Goal: Task Accomplishment & Management: Manage account settings

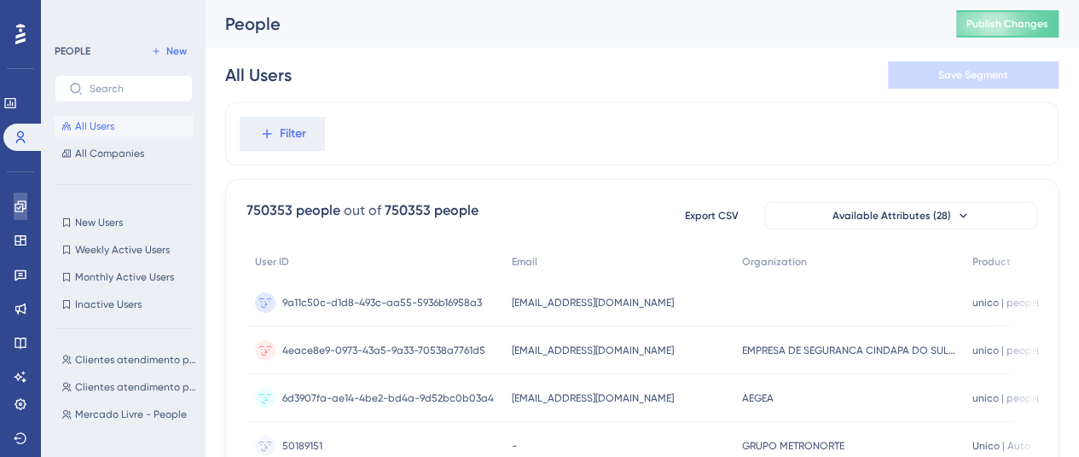
click at [25, 212] on icon at bounding box center [21, 207] width 14 height 14
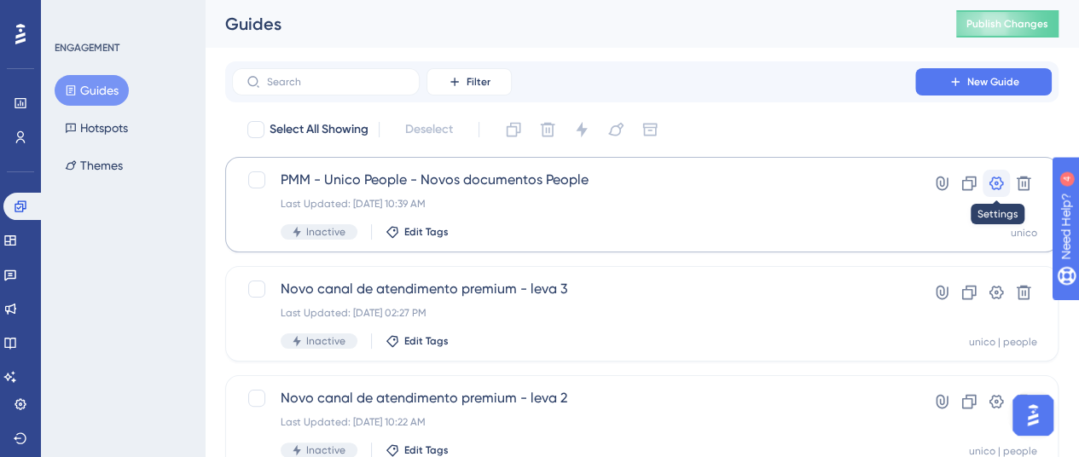
click at [998, 185] on icon at bounding box center [996, 183] width 17 height 17
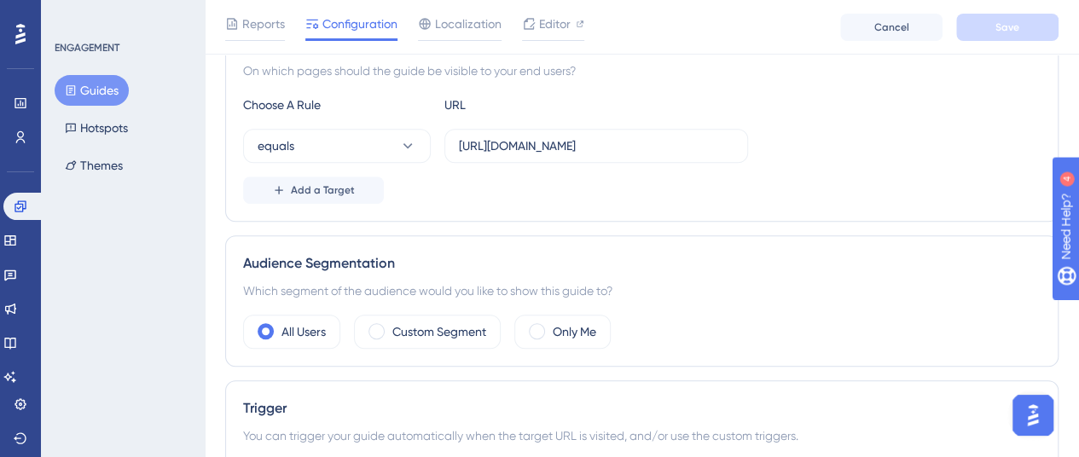
scroll to position [512, 0]
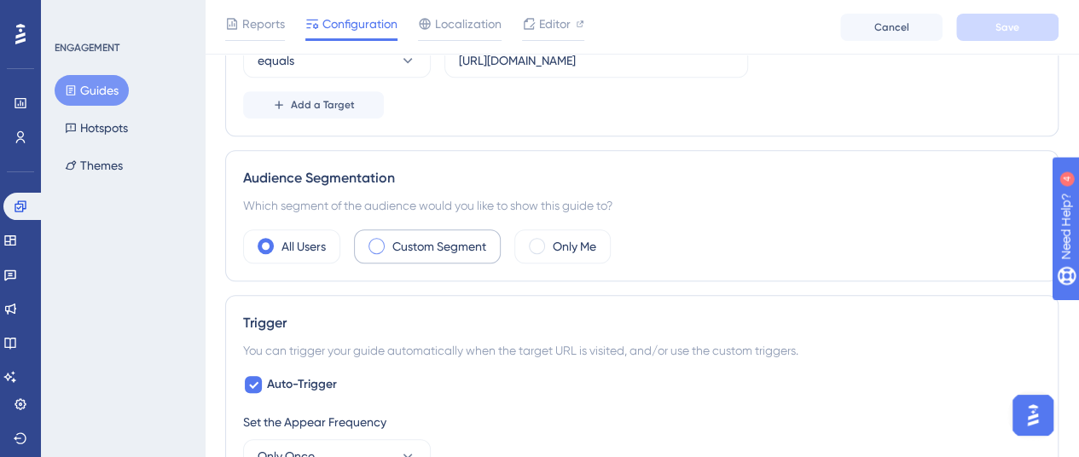
click at [397, 243] on label "Custom Segment" at bounding box center [439, 246] width 94 height 20
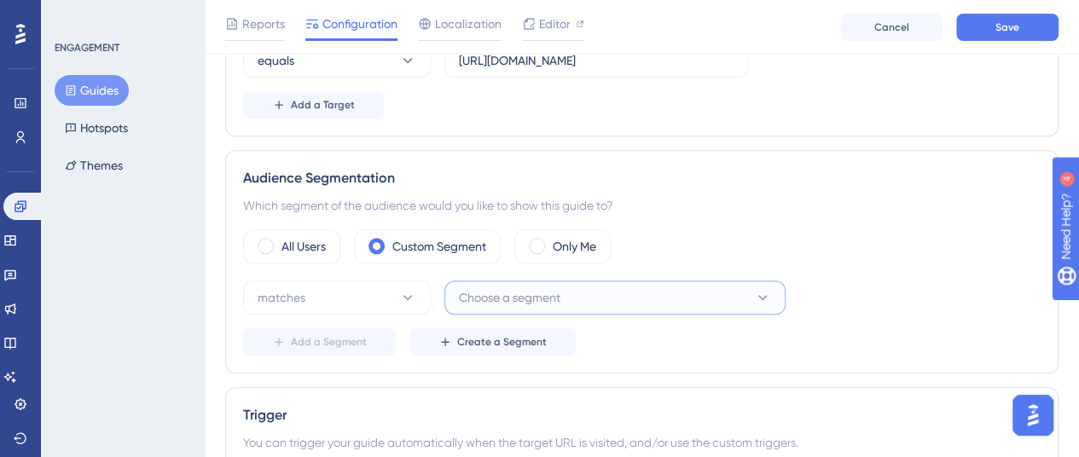
click at [524, 296] on span "Choose a segment" at bounding box center [509, 297] width 101 height 20
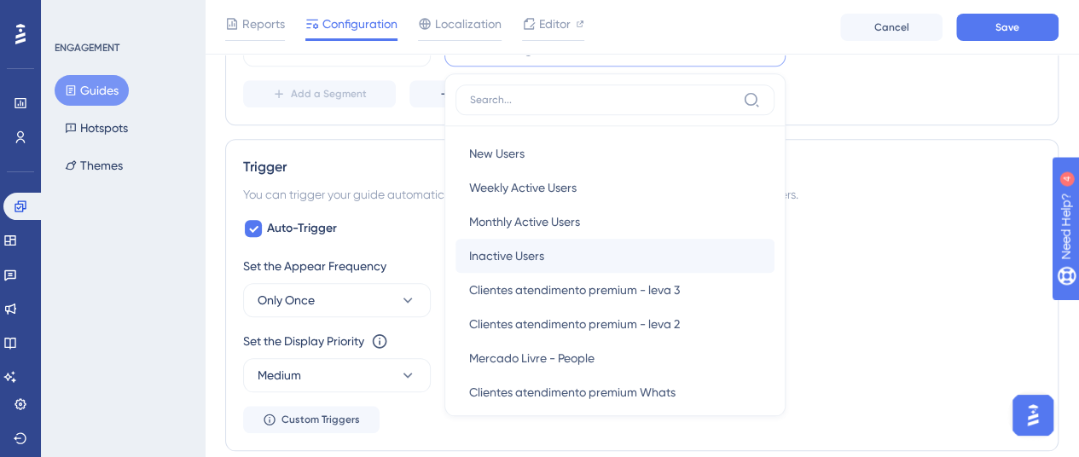
scroll to position [85, 0]
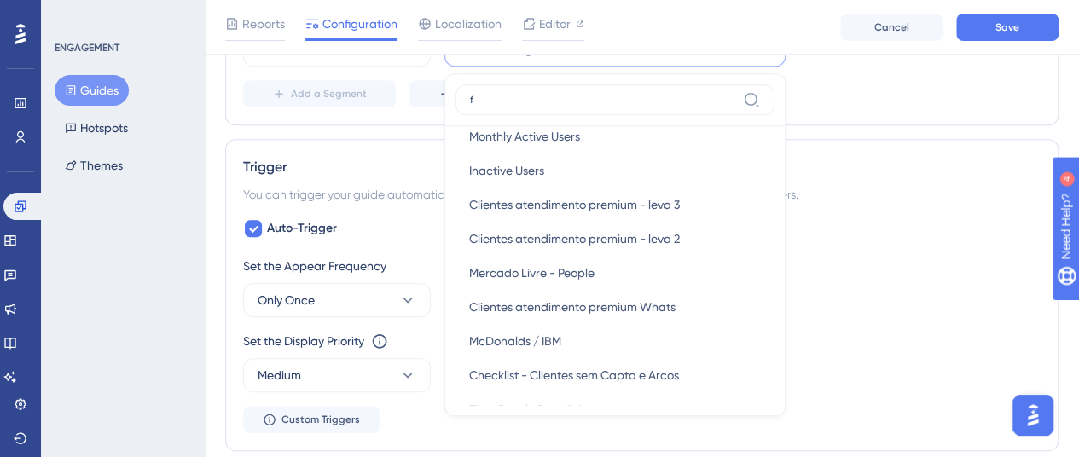
type input "fi"
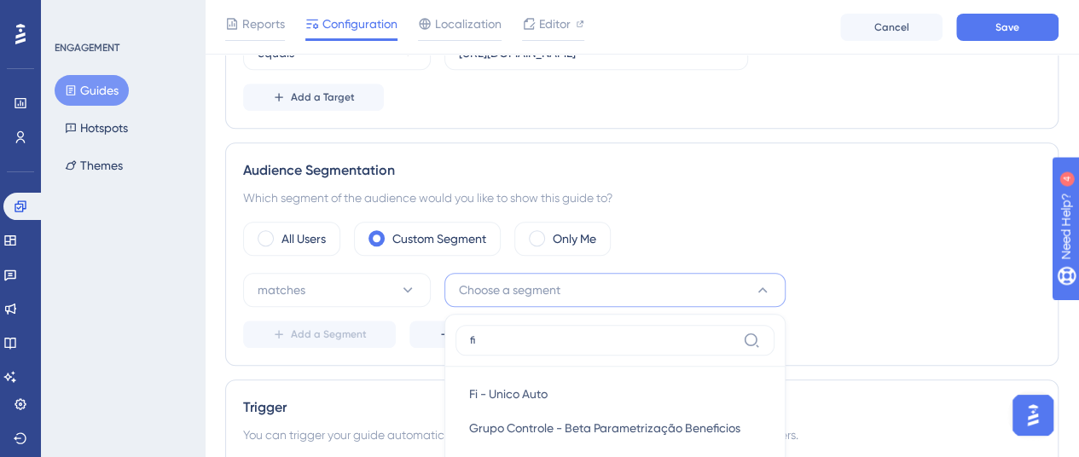
scroll to position [504, 0]
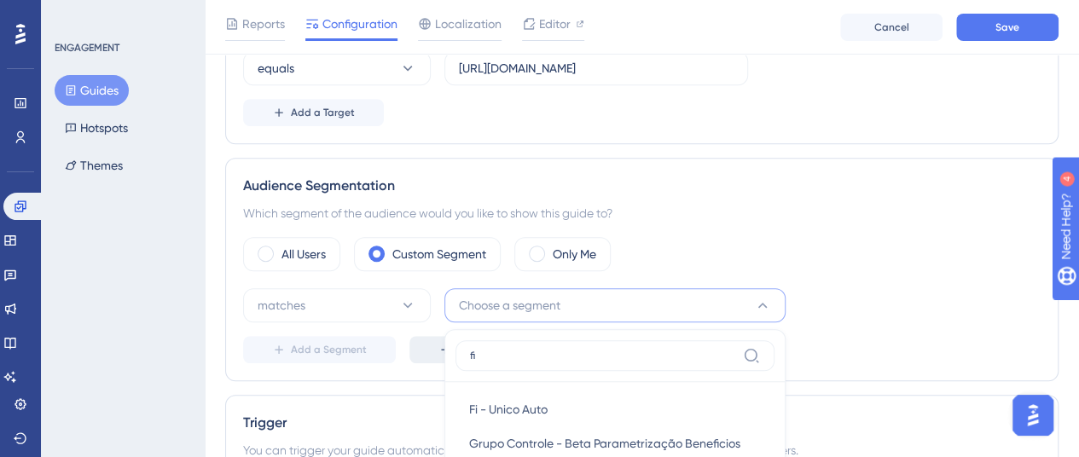
drag, startPoint x: 529, startPoint y: 351, endPoint x: 420, endPoint y: 338, distance: 109.9
click at [417, 339] on div "matches Choose a segment fi Fi - Unico Auto Fi - Unico Auto Grupo Controle - Be…" at bounding box center [641, 325] width 797 height 75
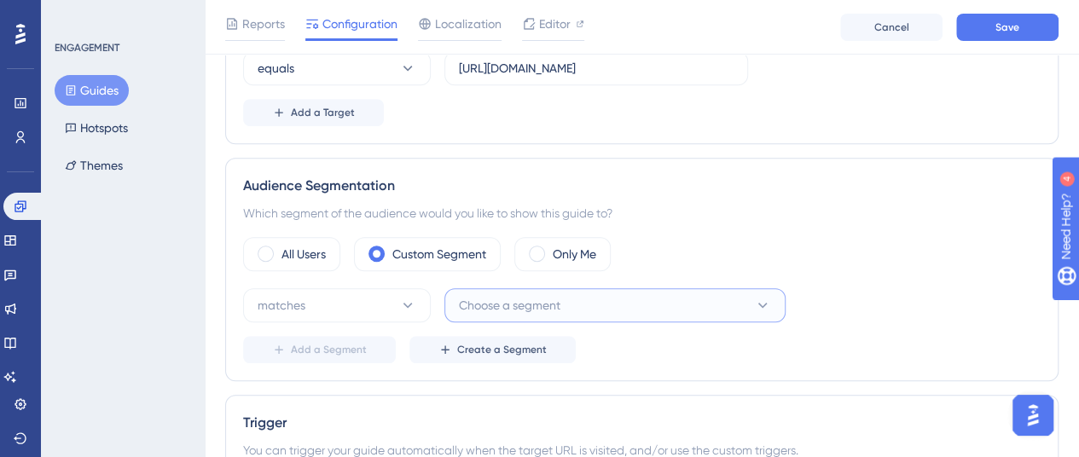
click at [565, 308] on button "Choose a segment" at bounding box center [614, 305] width 341 height 34
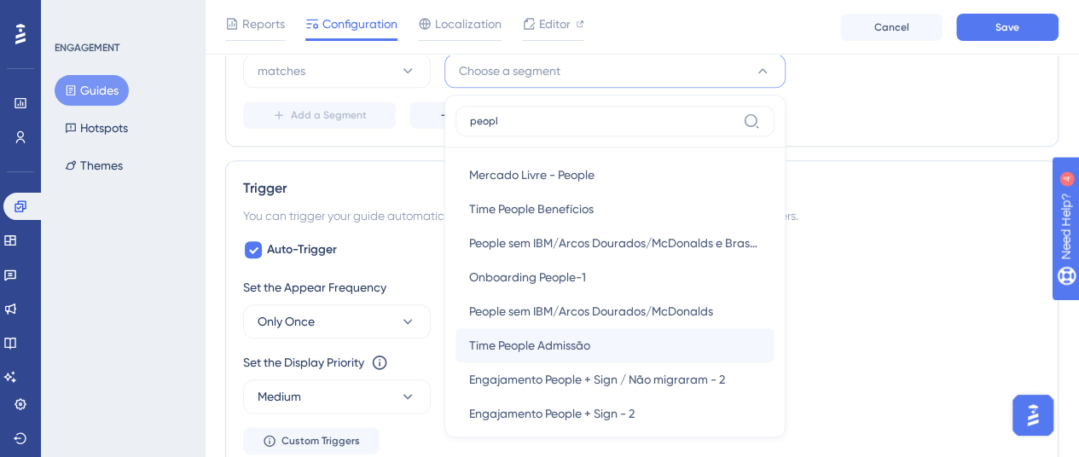
type input "peopl"
click at [590, 339] on span "Time People Admissão" at bounding box center [529, 345] width 121 height 20
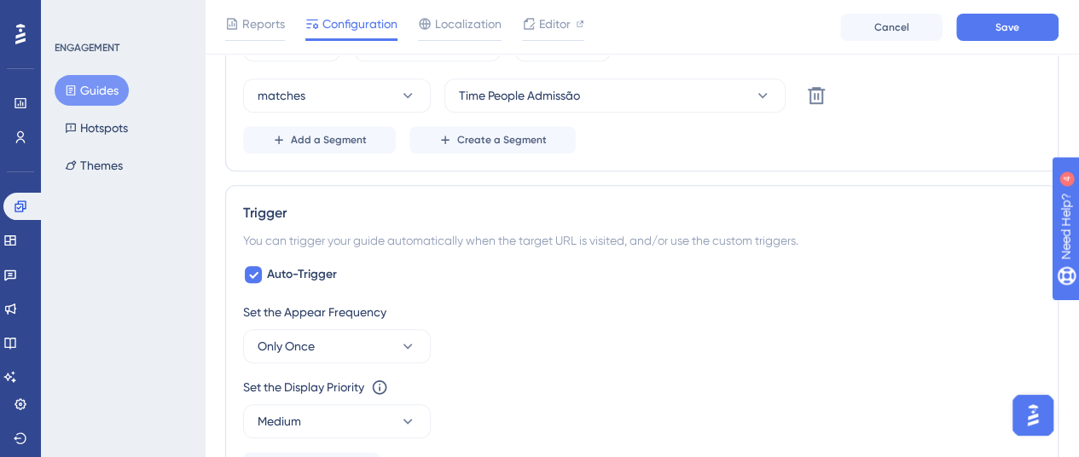
scroll to position [824, 0]
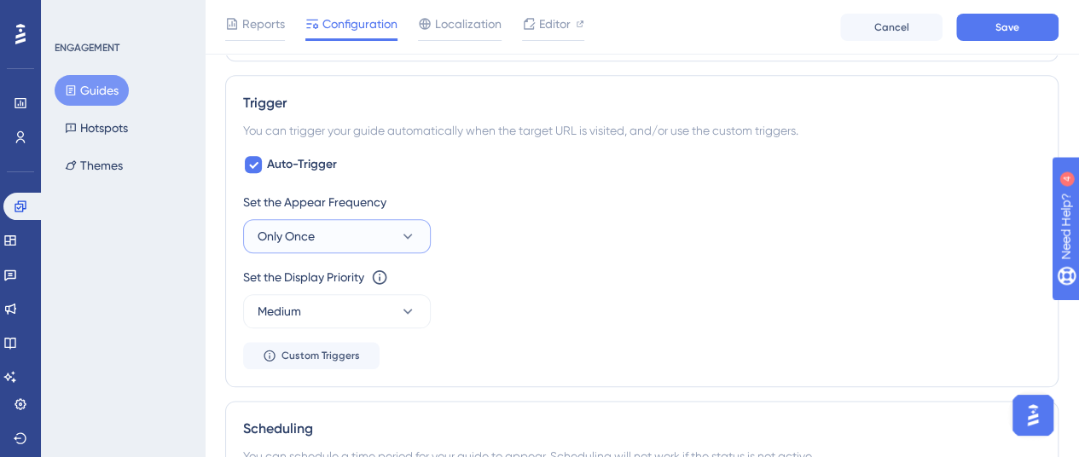
click at [400, 229] on icon at bounding box center [407, 236] width 17 height 17
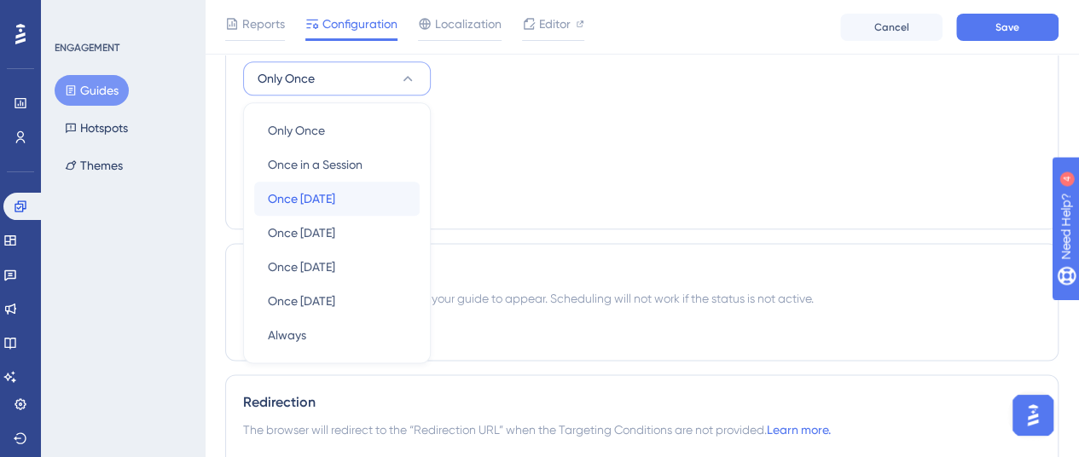
click at [357, 200] on div "Once [DATE] Once [DATE]" at bounding box center [337, 199] width 138 height 34
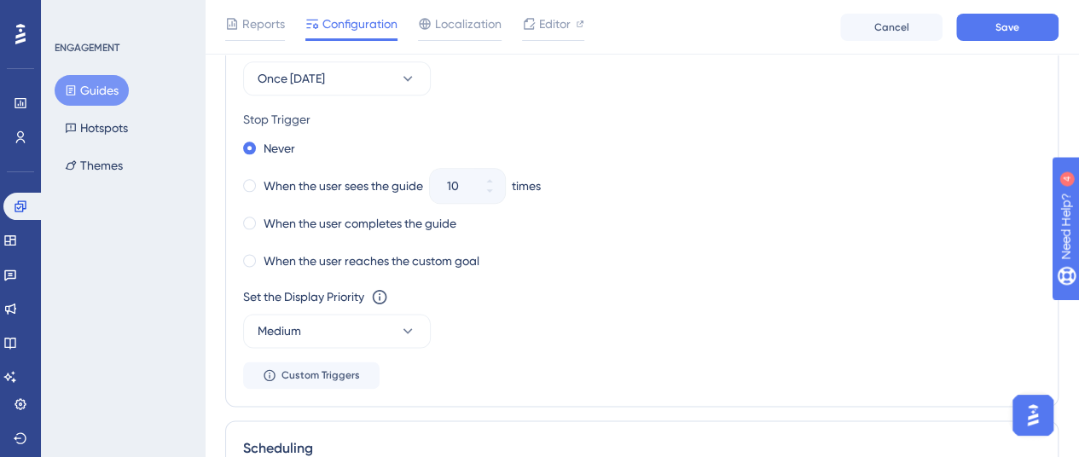
click at [657, 130] on div "Stop Trigger Never When the user sees the guide 10 times When the user complete…" at bounding box center [641, 191] width 797 height 164
click at [251, 183] on span at bounding box center [249, 185] width 13 height 13
click at [261, 182] on input "radio" at bounding box center [261, 182] width 0 height 0
click at [490, 190] on icon at bounding box center [489, 191] width 10 height 10
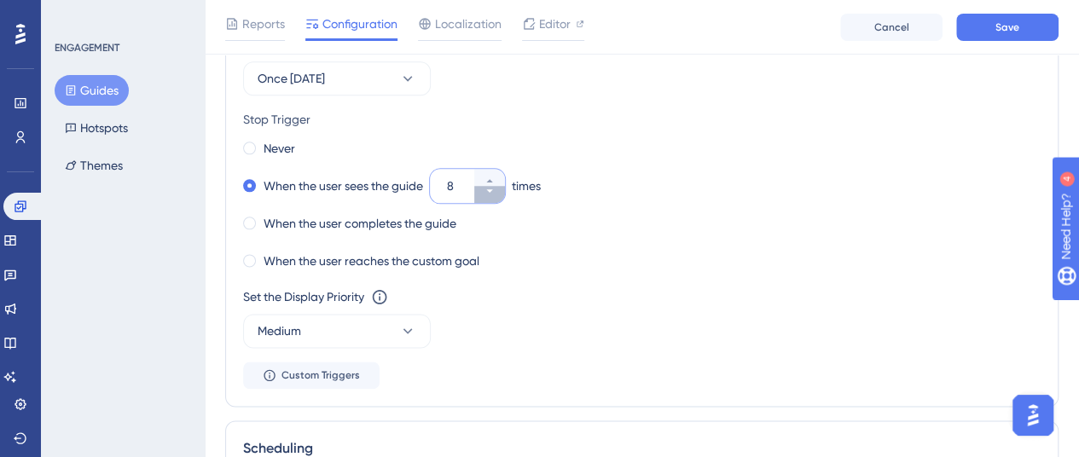
click at [490, 190] on icon at bounding box center [489, 191] width 10 height 10
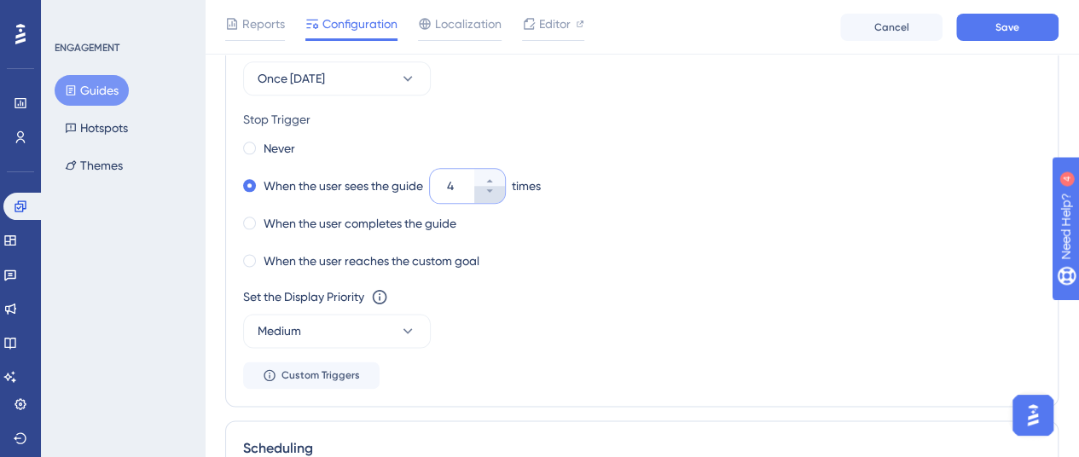
type input "3"
click at [633, 185] on div "When the user sees the guide 3 times" at bounding box center [641, 186] width 797 height 24
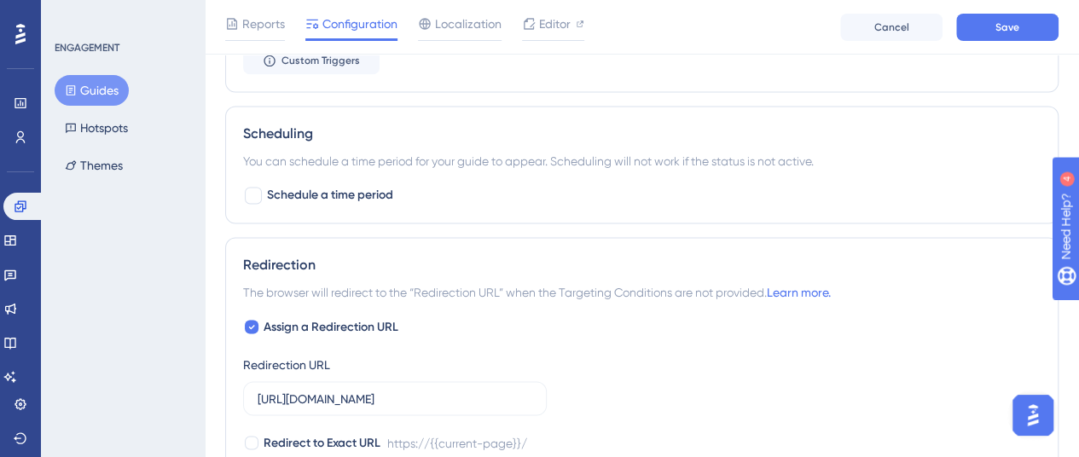
scroll to position [1323, 0]
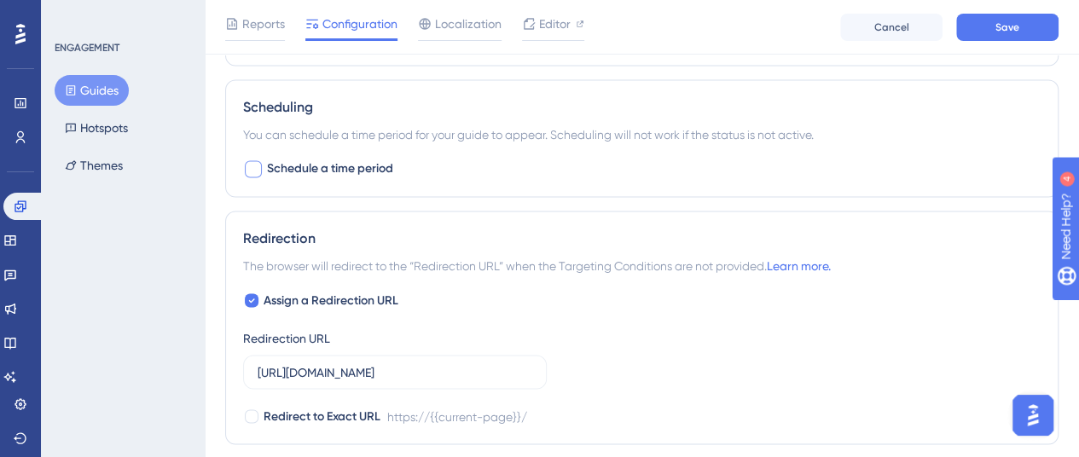
click at [253, 167] on div at bounding box center [253, 168] width 17 height 17
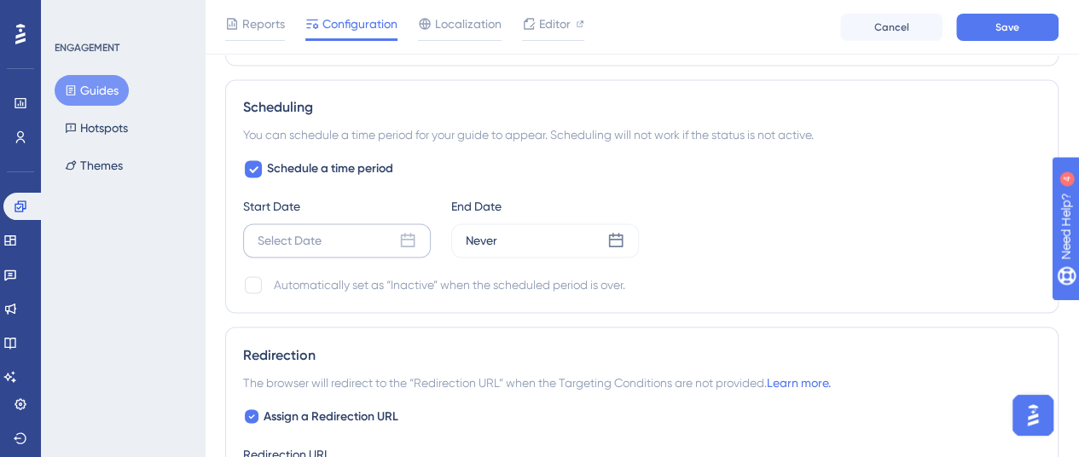
click at [411, 238] on icon at bounding box center [407, 240] width 17 height 17
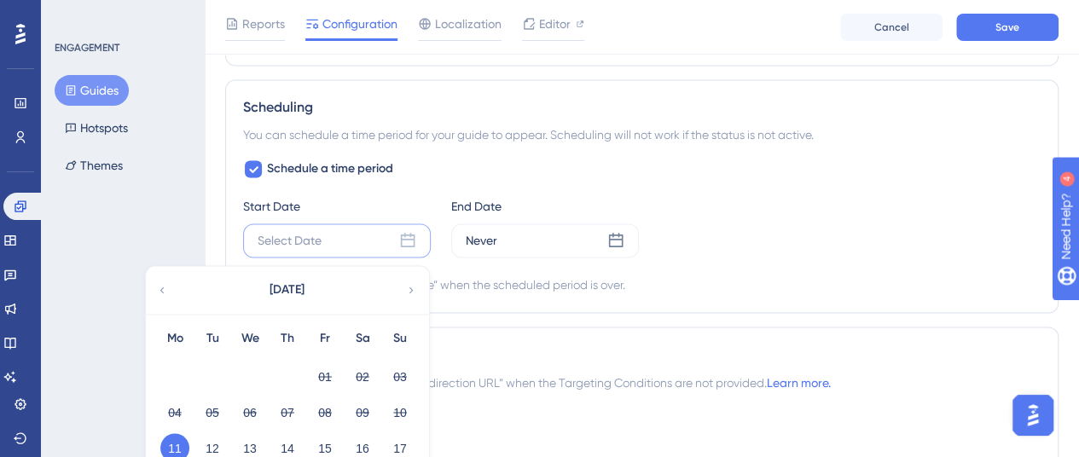
click at [181, 445] on button "11" at bounding box center [174, 447] width 29 height 29
click at [251, 168] on icon at bounding box center [253, 169] width 10 height 14
checkbox input "false"
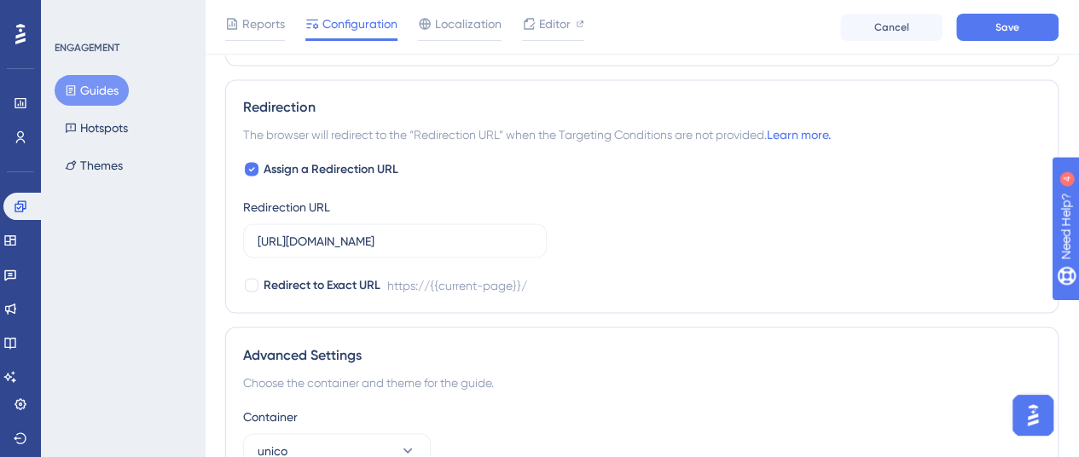
scroll to position [1493, 0]
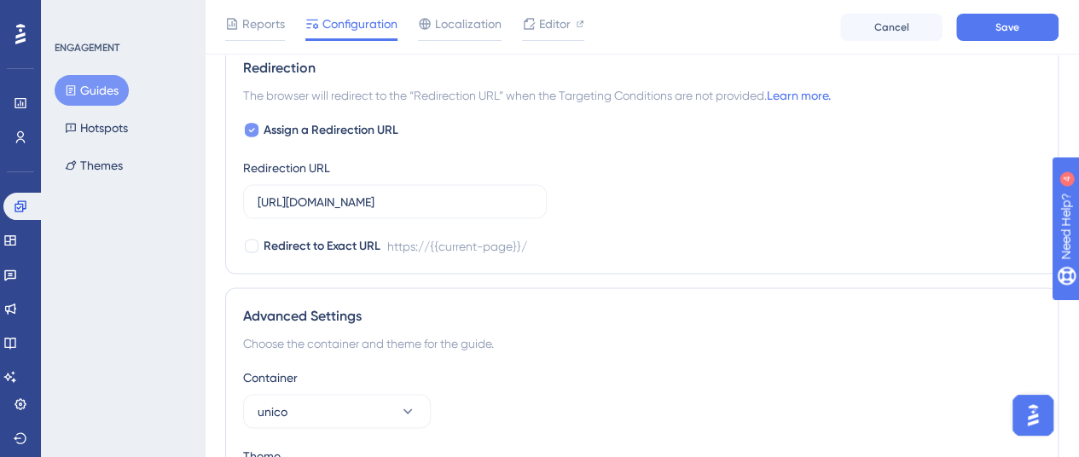
click at [252, 125] on icon at bounding box center [251, 130] width 7 height 14
checkbox input "false"
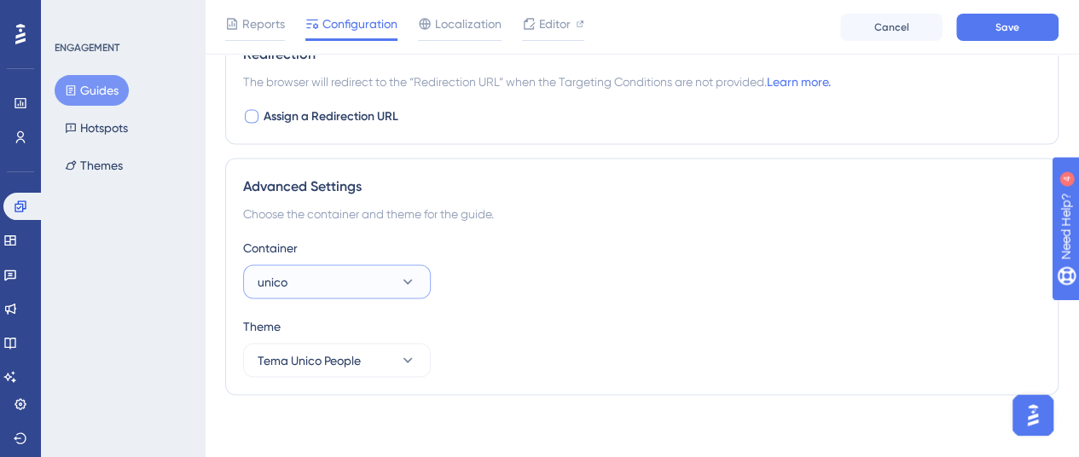
click at [406, 274] on icon at bounding box center [407, 281] width 17 height 17
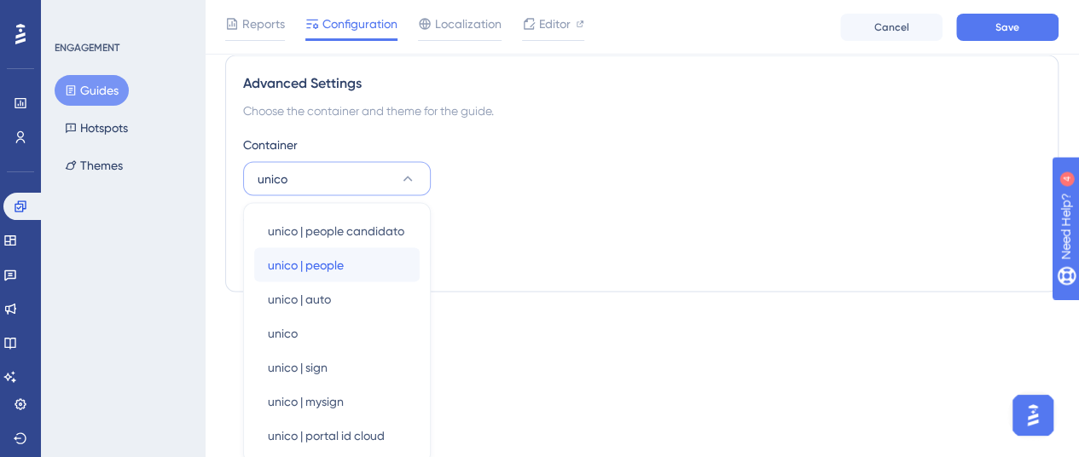
click at [351, 264] on div "unico | people unico | people" at bounding box center [337, 264] width 138 height 34
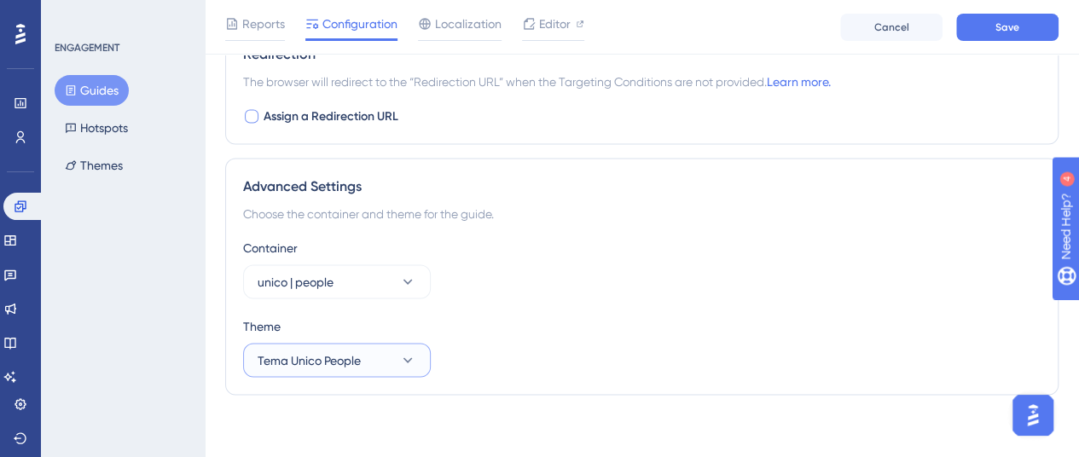
click at [411, 351] on icon at bounding box center [407, 359] width 17 height 17
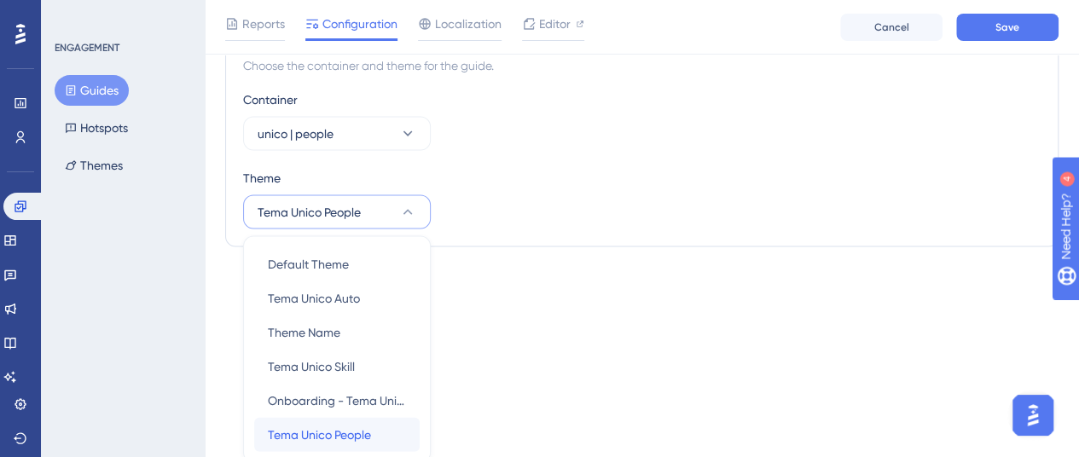
click at [338, 429] on span "Tema Unico People" at bounding box center [319, 435] width 103 height 20
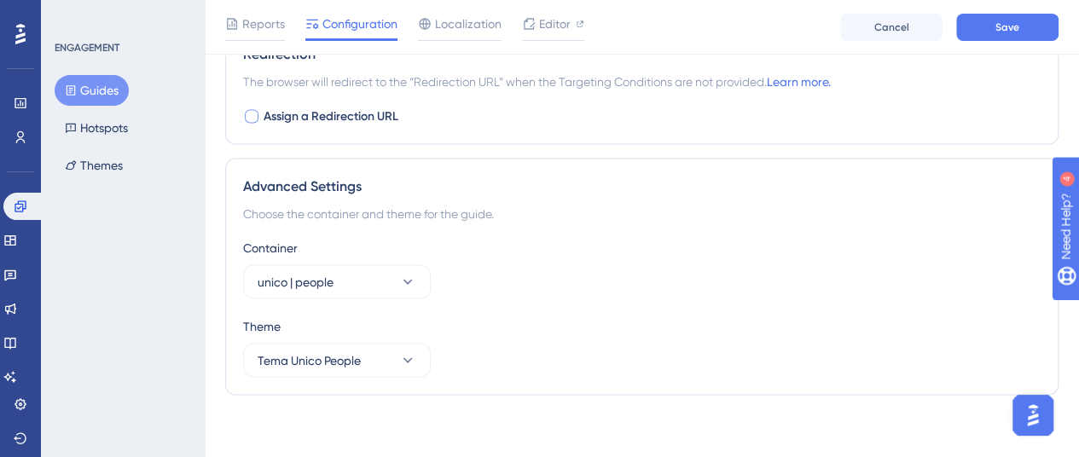
click at [641, 269] on div "Container unico | people" at bounding box center [641, 267] width 797 height 61
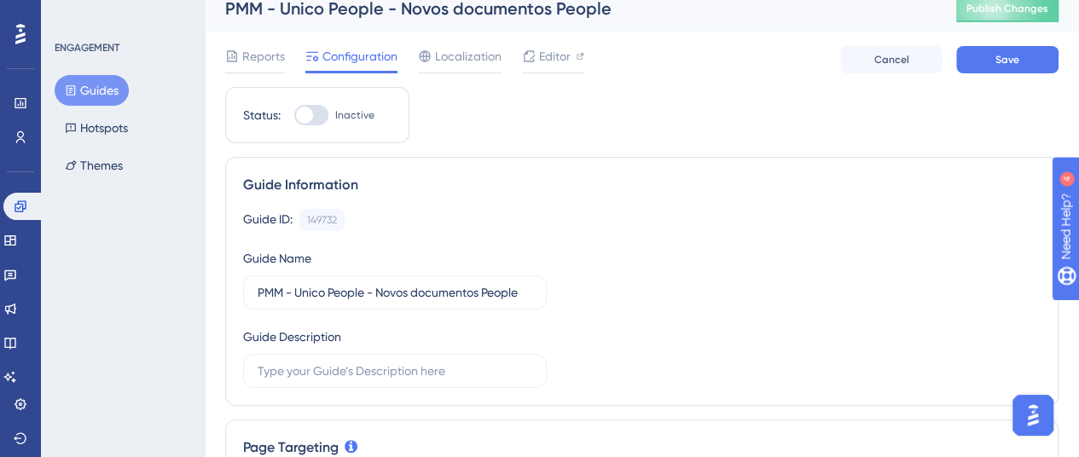
scroll to position [0, 0]
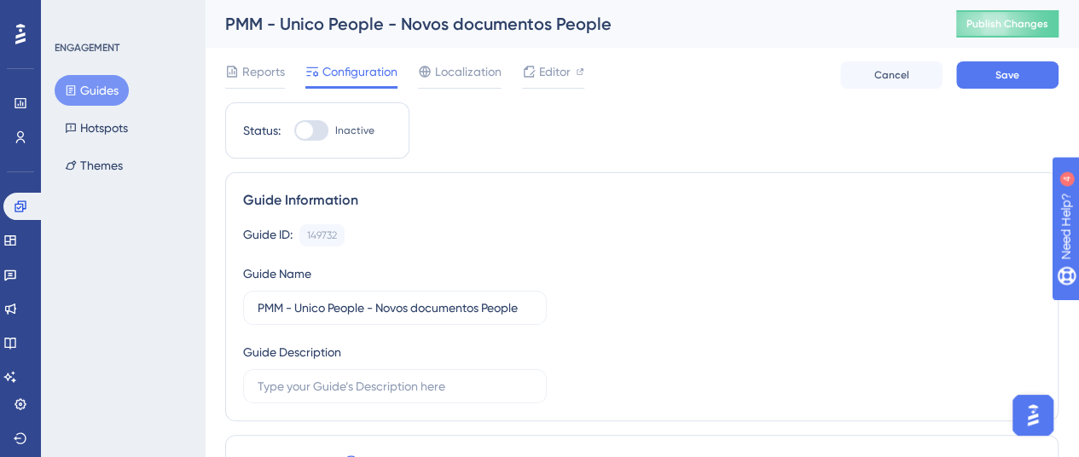
click at [316, 133] on div at bounding box center [311, 130] width 34 height 20
click at [294, 131] on input "Inactive" at bounding box center [293, 130] width 1 height 1
checkbox input "true"
click at [1003, 81] on span "Save" at bounding box center [1007, 75] width 24 height 14
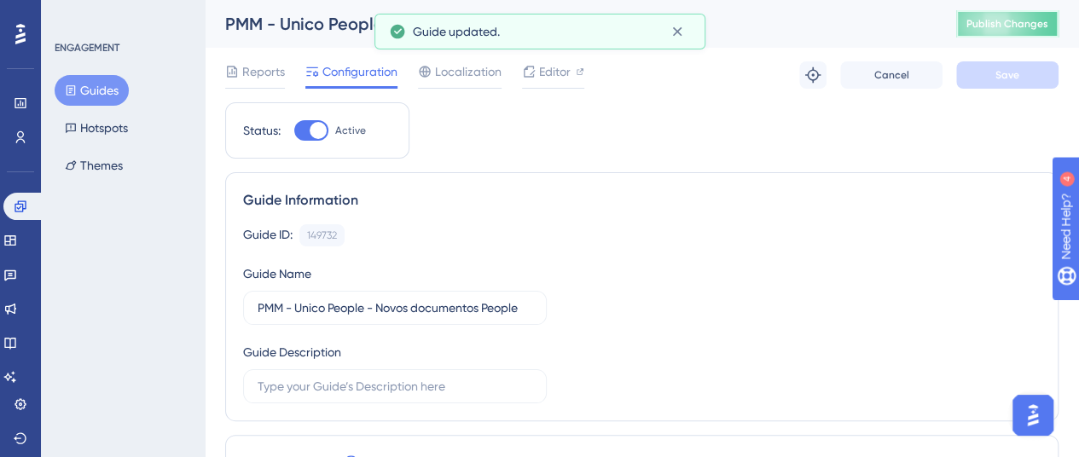
click at [1012, 33] on button "Publish Changes" at bounding box center [1007, 23] width 102 height 27
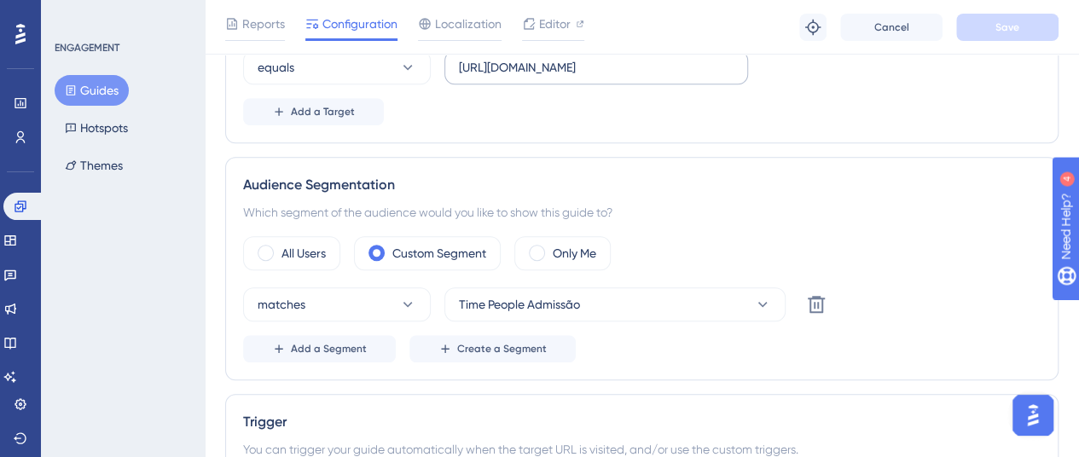
scroll to position [512, 0]
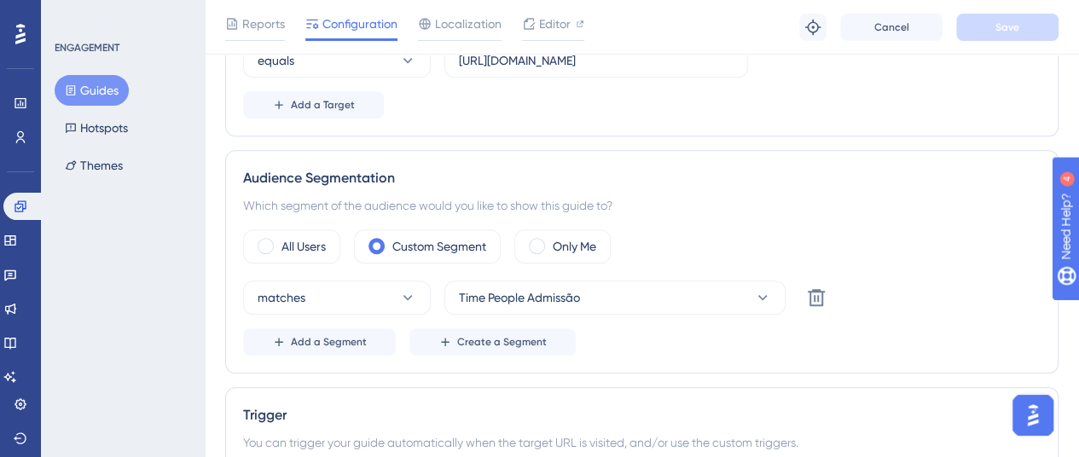
click at [84, 100] on button "Guides" at bounding box center [92, 90] width 74 height 31
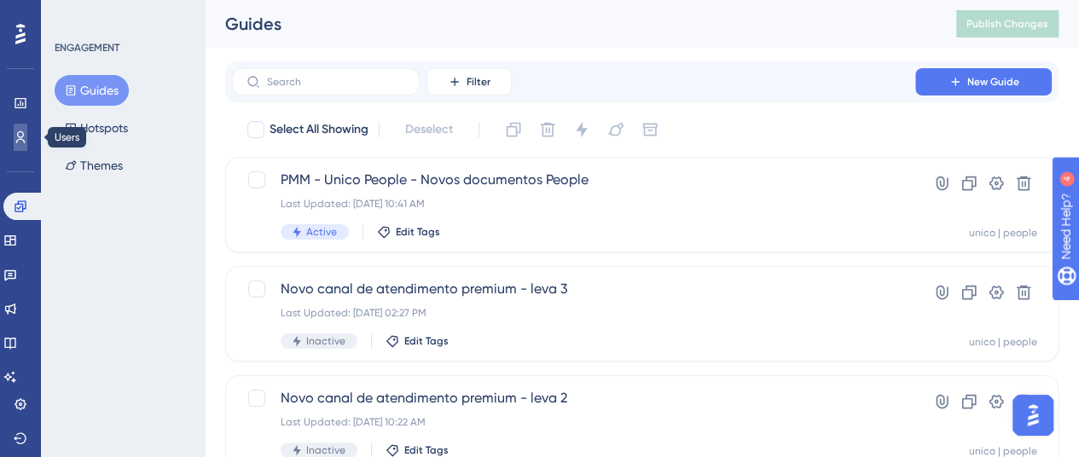
click at [18, 138] on icon at bounding box center [21, 137] width 14 height 14
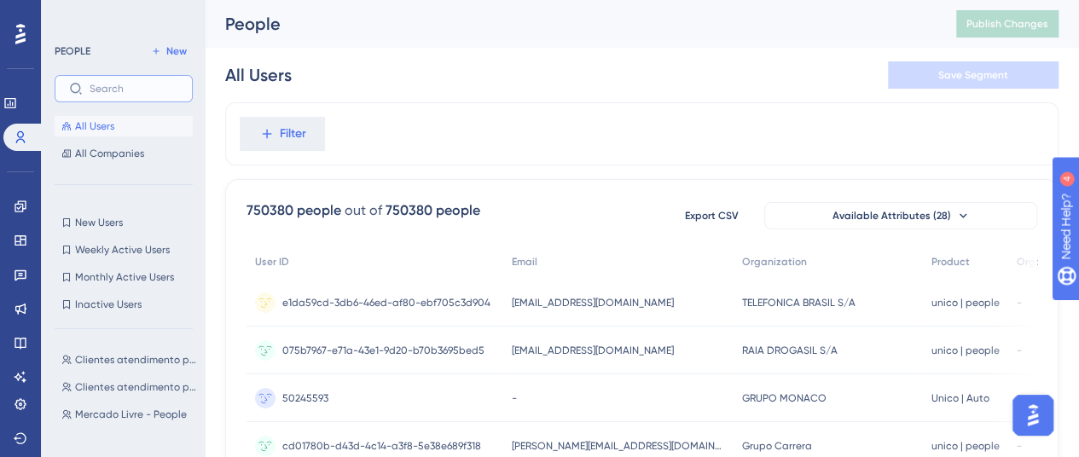
click at [136, 91] on input "text" at bounding box center [134, 89] width 89 height 12
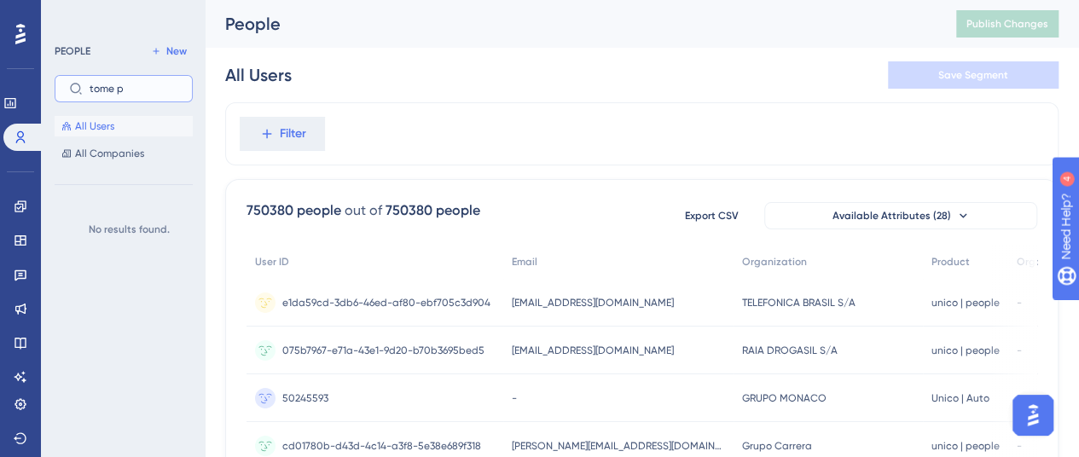
type input "tome pe"
drag, startPoint x: 136, startPoint y: 91, endPoint x: 67, endPoint y: 68, distance: 72.8
click at [67, 68] on div "PEOPLE New tome pe All Users All Companies" at bounding box center [124, 102] width 138 height 123
type input "people a"
click at [132, 225] on span "Time People Admissão" at bounding box center [128, 230] width 107 height 14
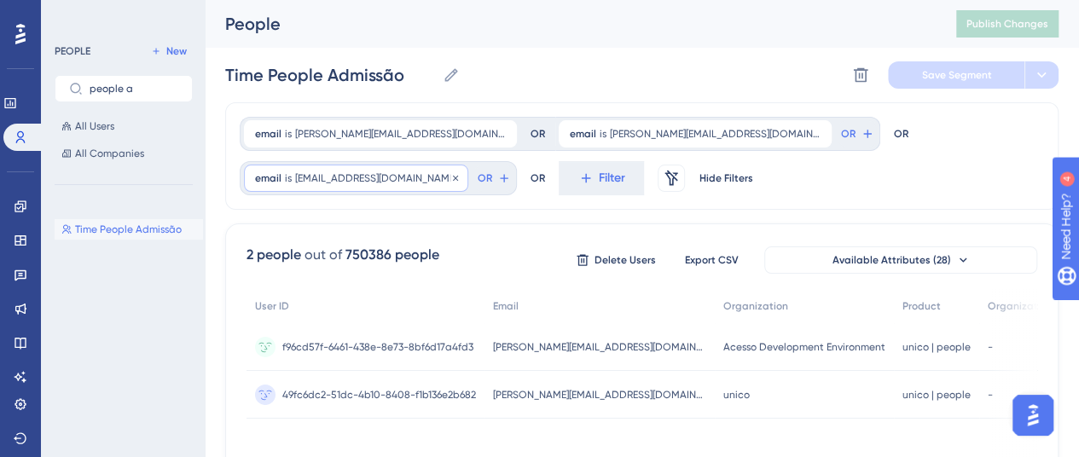
click at [457, 171] on span "[EMAIL_ADDRESS][DOMAIN_NAME]" at bounding box center [376, 178] width 162 height 14
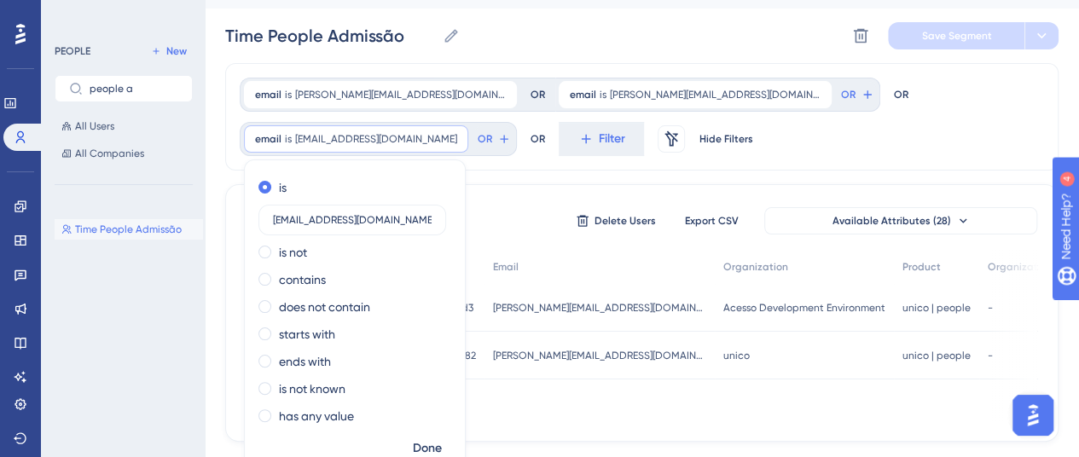
drag, startPoint x: 856, startPoint y: 177, endPoint x: 677, endPoint y: 165, distance: 179.5
click at [677, 165] on div "email is [PERSON_NAME][EMAIL_ADDRESS][DOMAIN_NAME] [DOMAIN_NAME][EMAIL_ADDRESS]…" at bounding box center [641, 116] width 833 height 107
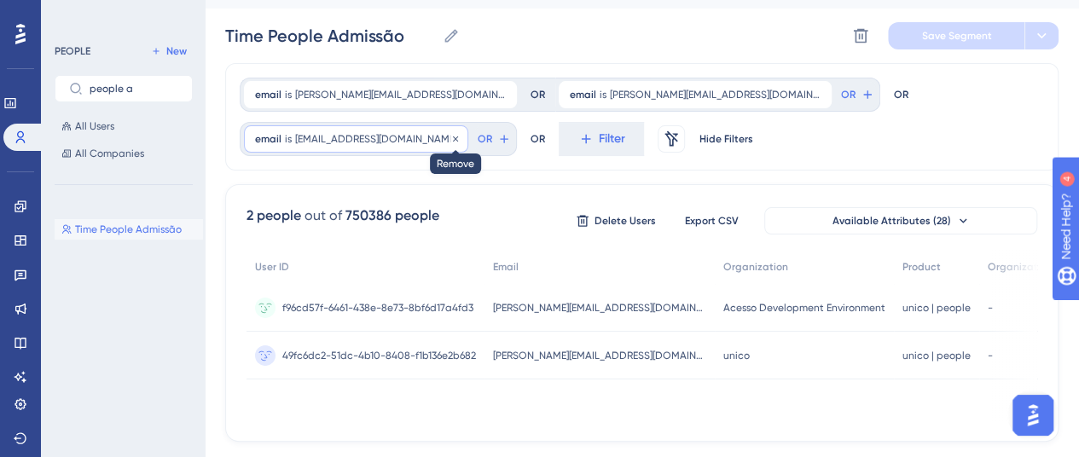
click at [461, 134] on icon at bounding box center [455, 139] width 10 height 10
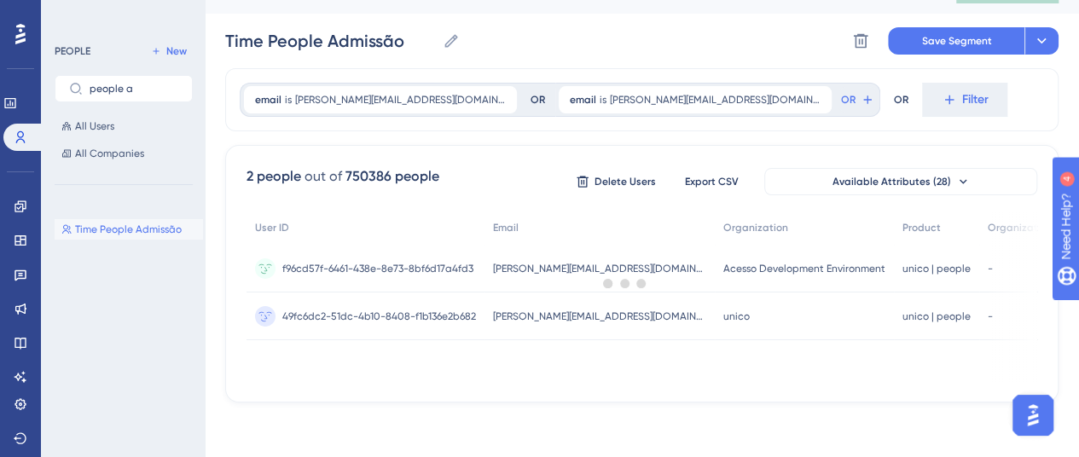
scroll to position [32, 0]
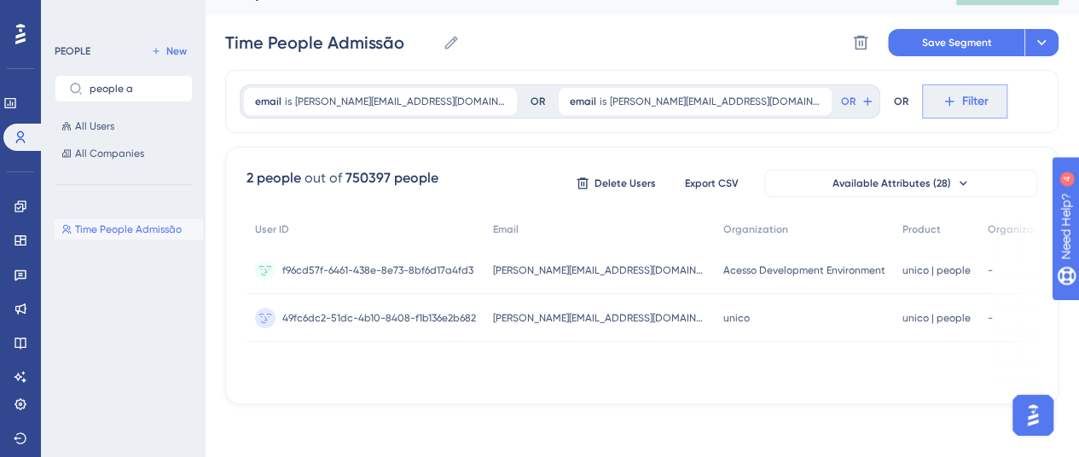
click at [962, 101] on span "Filter" at bounding box center [975, 101] width 26 height 20
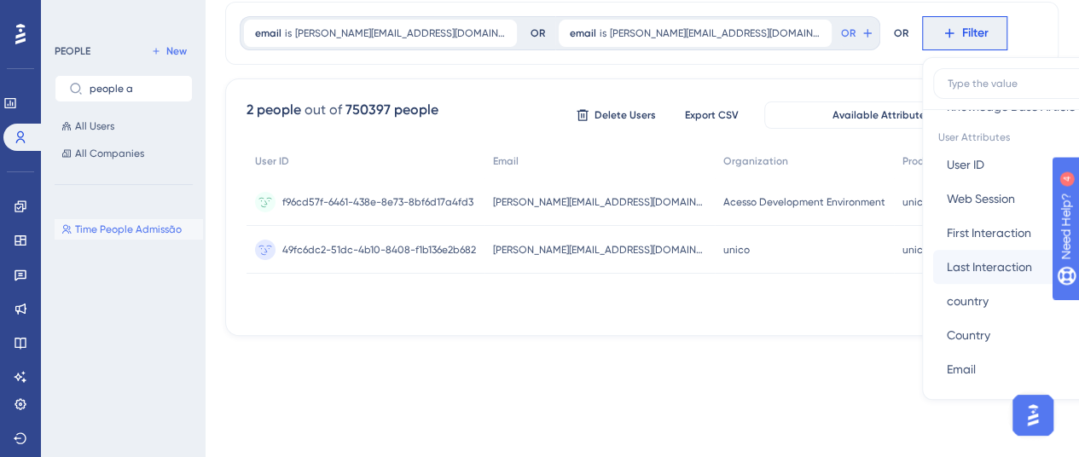
scroll to position [853, 0]
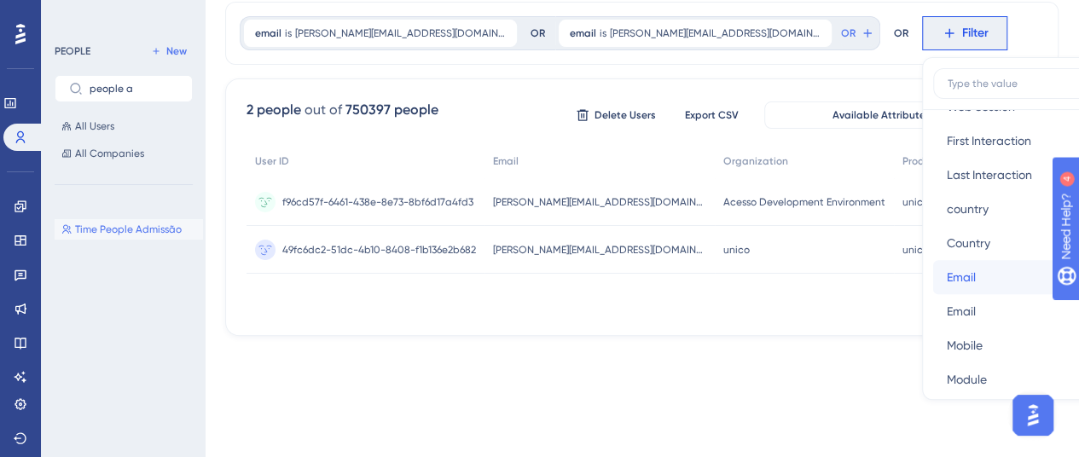
click at [933, 270] on button "Email Email" at bounding box center [1058, 277] width 251 height 34
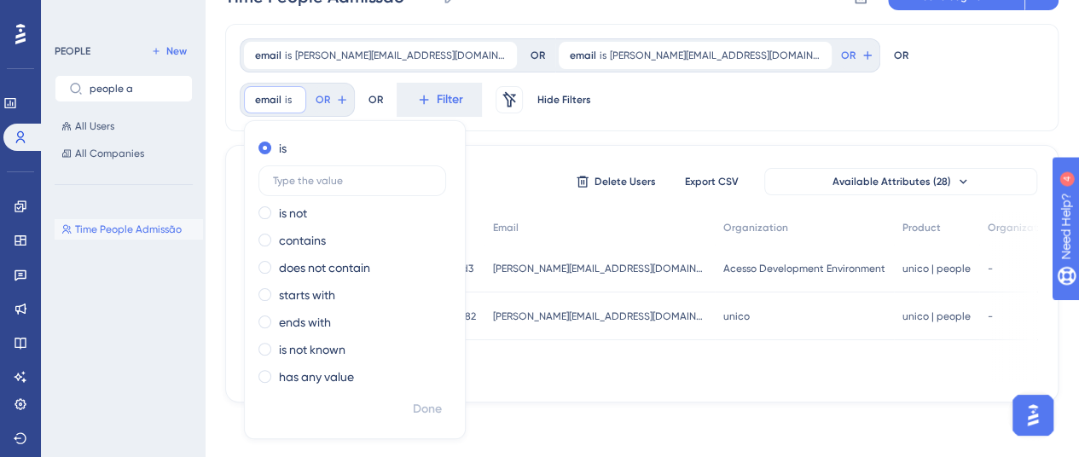
scroll to position [77, 0]
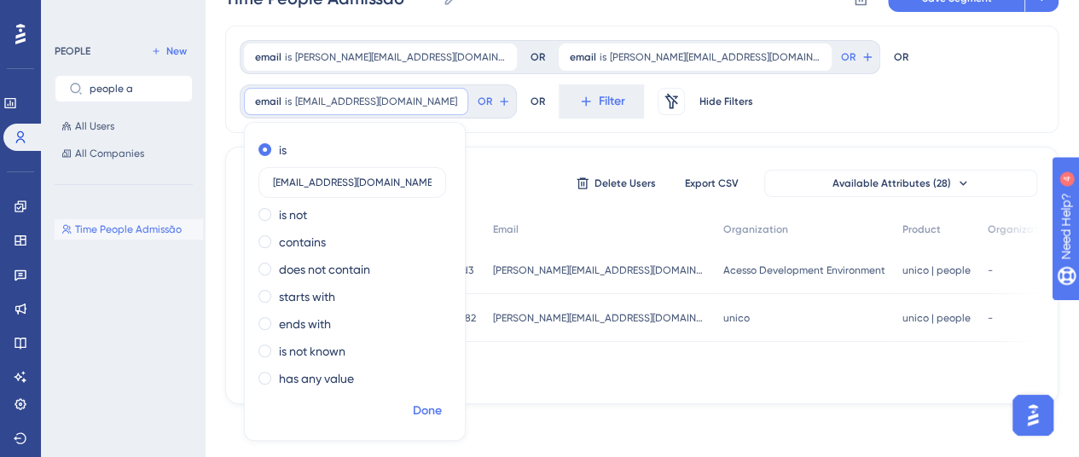
type input "[EMAIL_ADDRESS][DOMAIN_NAME]"
click at [442, 401] on span "Done" at bounding box center [427, 411] width 29 height 20
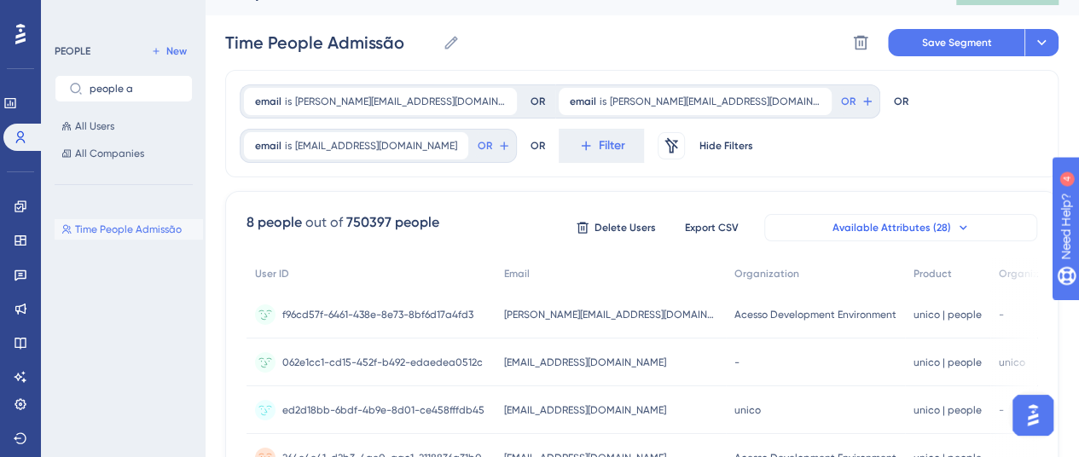
scroll to position [0, 0]
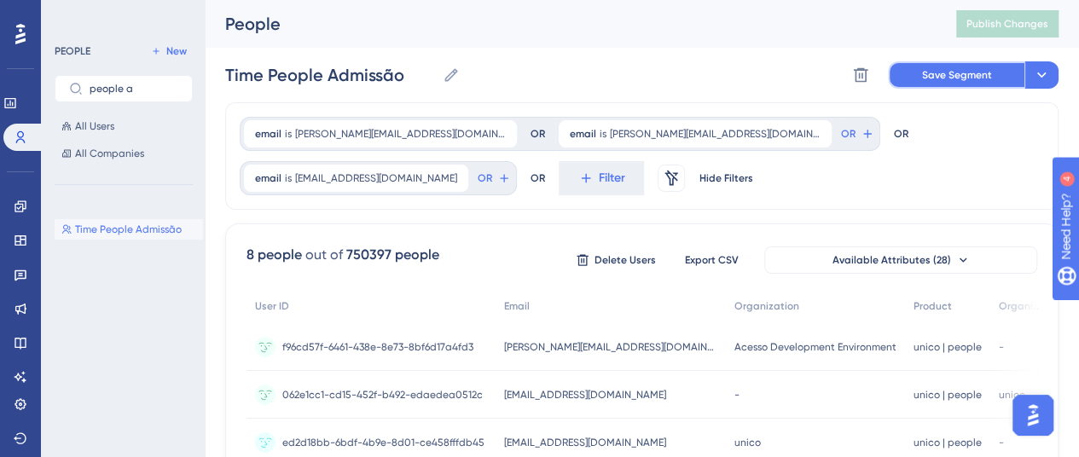
click at [957, 76] on span "Save Segment" at bounding box center [957, 75] width 70 height 14
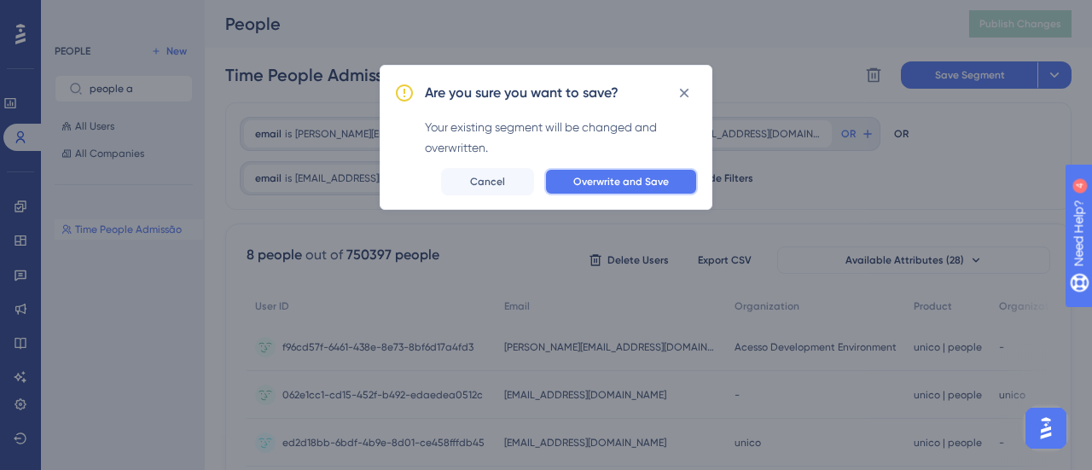
click at [613, 179] on span "Overwrite and Save" at bounding box center [621, 182] width 96 height 14
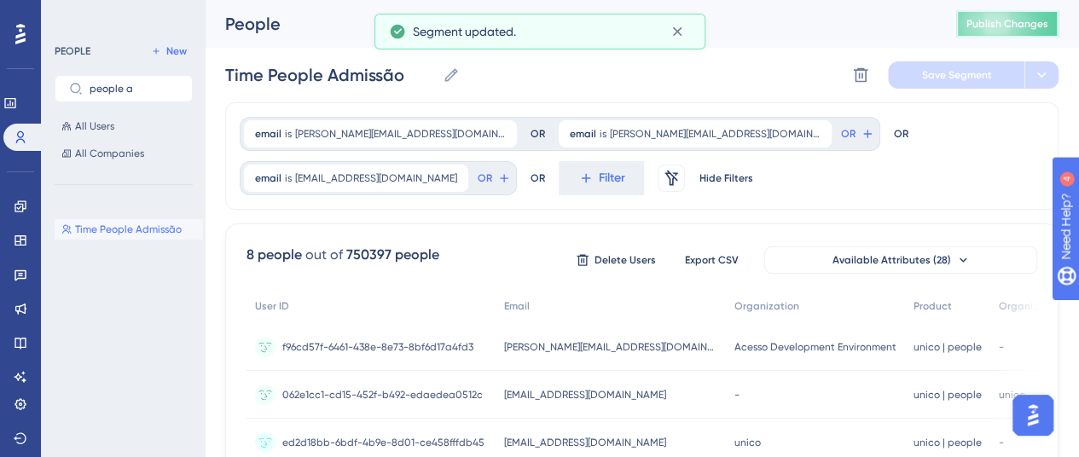
click at [1037, 26] on span "Publish Changes" at bounding box center [1007, 24] width 82 height 14
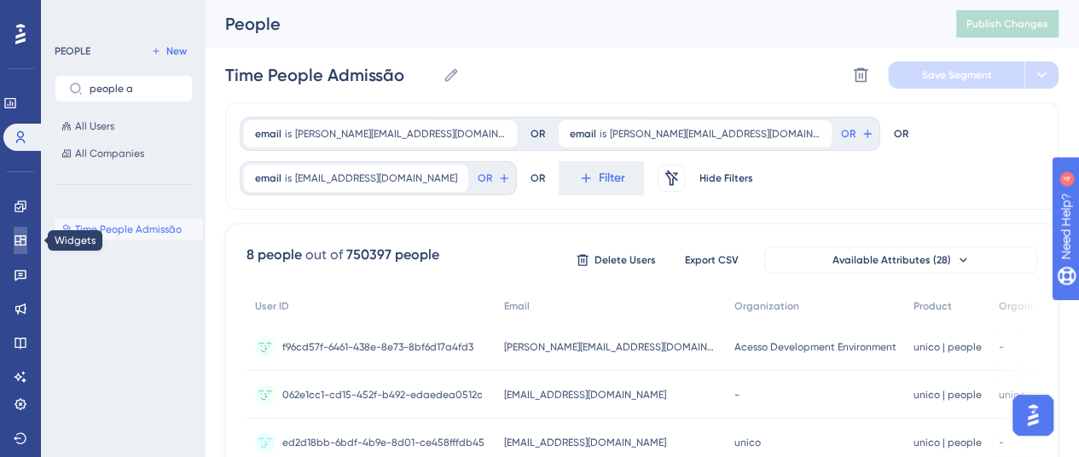
click at [19, 250] on link at bounding box center [21, 240] width 14 height 27
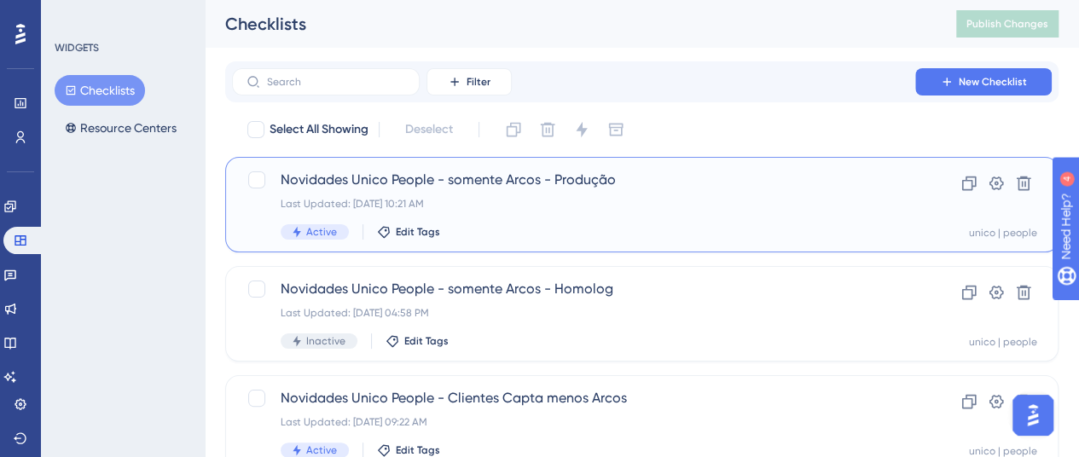
click at [699, 192] on div "Novidades Unico People - somente Arcos - Produção Last Updated: [DATE] 10:21 AM…" at bounding box center [574, 205] width 586 height 70
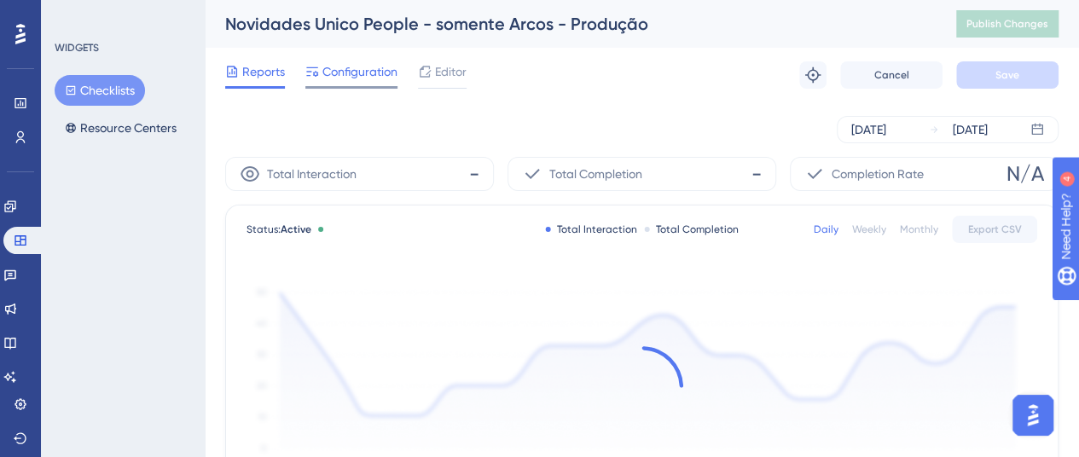
click at [381, 69] on span "Configuration" at bounding box center [359, 71] width 75 height 20
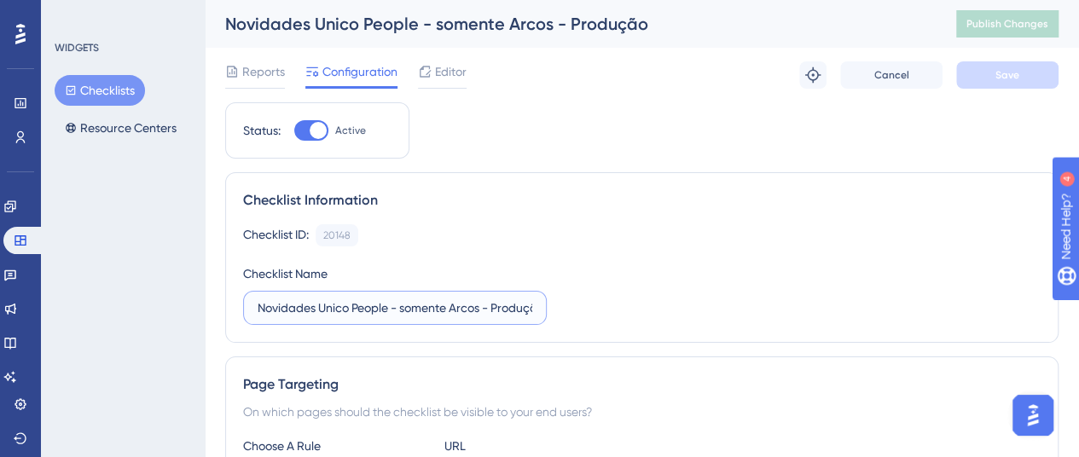
scroll to position [0, 16]
drag, startPoint x: 455, startPoint y: 306, endPoint x: 600, endPoint y: 324, distance: 146.1
click at [600, 324] on div "Checklist Information Checklist ID: 20148 Copy Checklist Name Novidades Unico P…" at bounding box center [641, 257] width 833 height 171
click at [701, 280] on div "Checklist ID: 20148 Copy Checklist Name Novidades Unico People - somente Arcos …" at bounding box center [641, 274] width 797 height 101
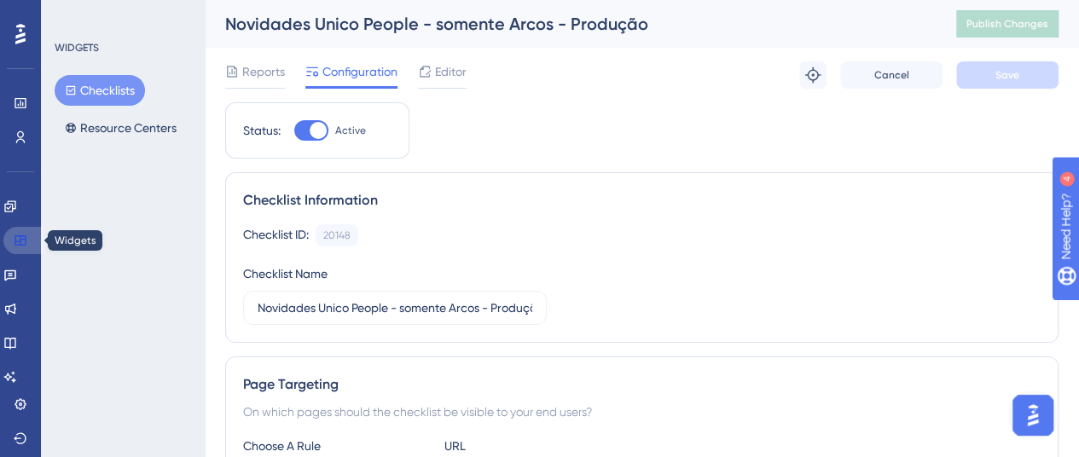
click at [14, 238] on icon at bounding box center [19, 240] width 11 height 10
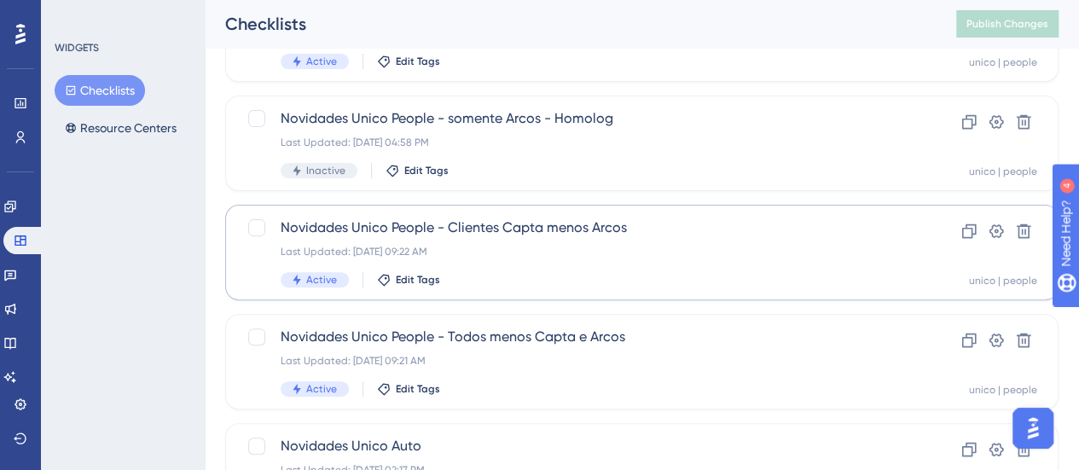
scroll to position [256, 0]
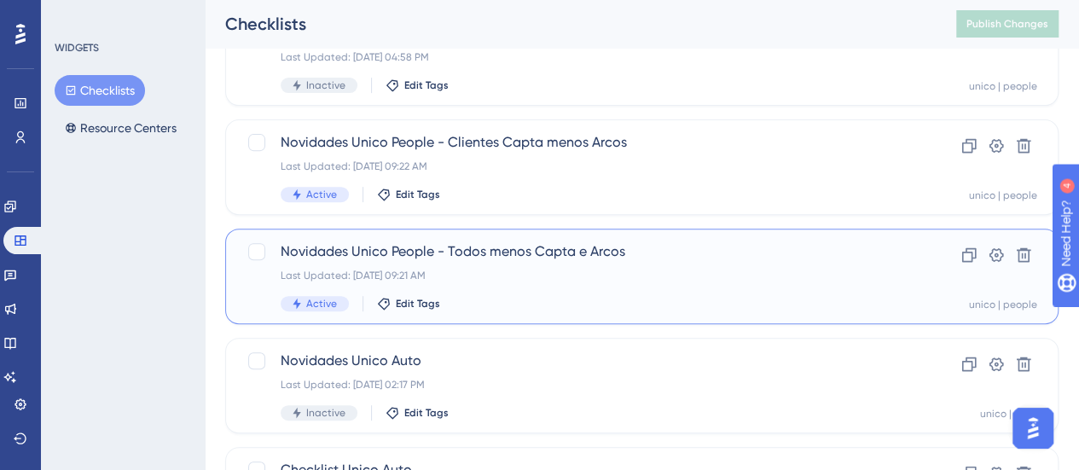
click at [716, 263] on div "Novidades Unico People - Todos menos Capta e Arcos Last Updated: [DATE] 09:21 A…" at bounding box center [574, 276] width 586 height 70
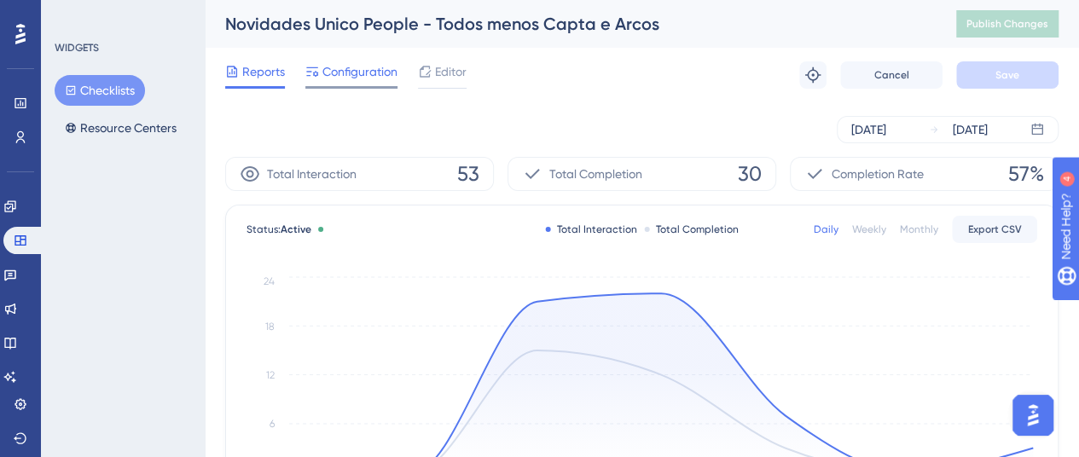
click at [360, 69] on span "Configuration" at bounding box center [359, 71] width 75 height 20
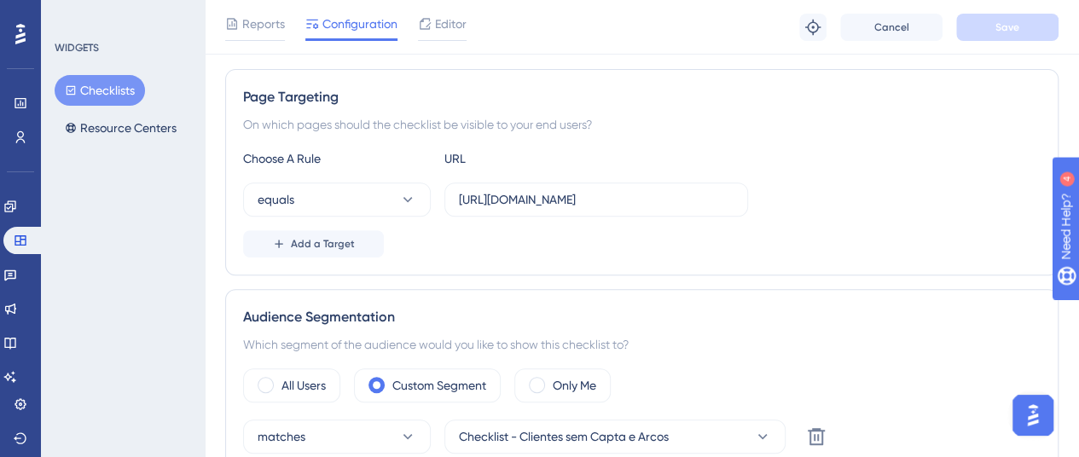
scroll to position [256, 0]
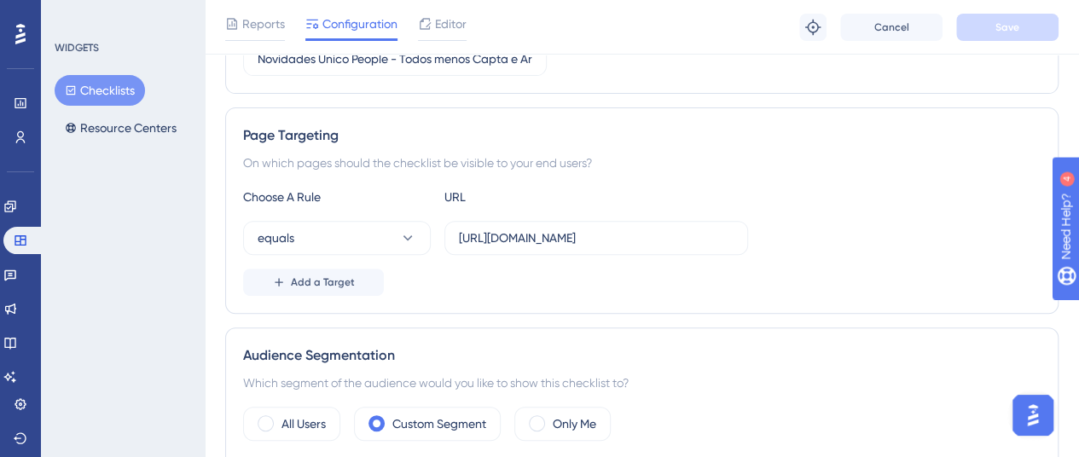
click at [95, 92] on button "Checklists" at bounding box center [100, 90] width 90 height 31
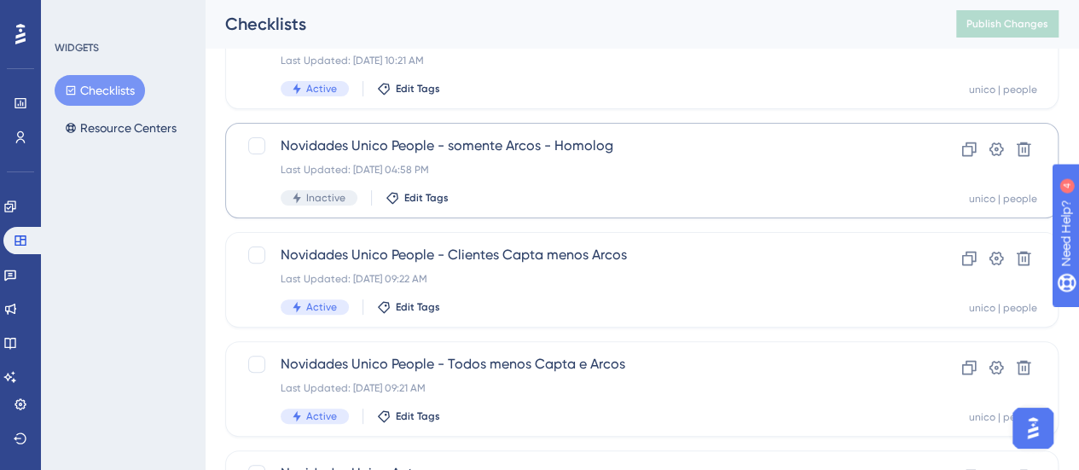
scroll to position [171, 0]
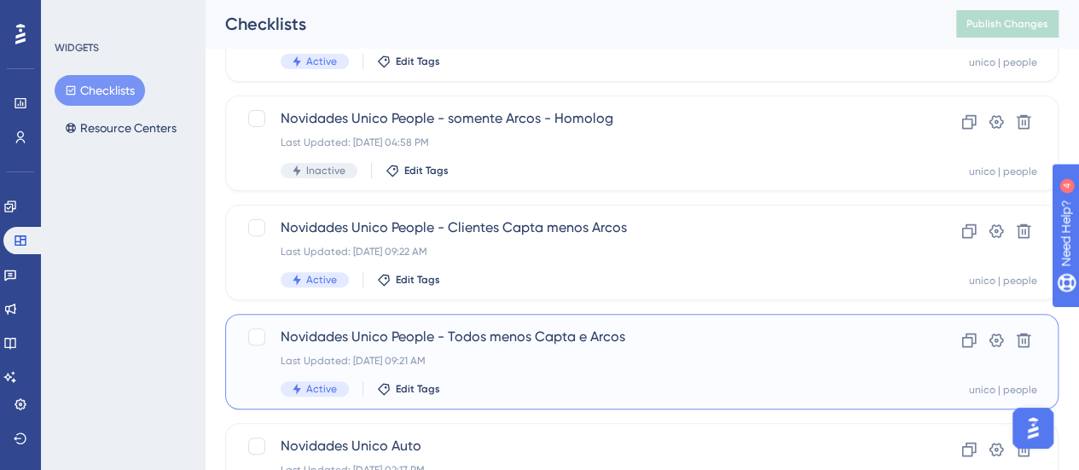
click at [826, 342] on span "Novidades Unico People - Todos menos Capta e Arcos" at bounding box center [574, 337] width 586 height 20
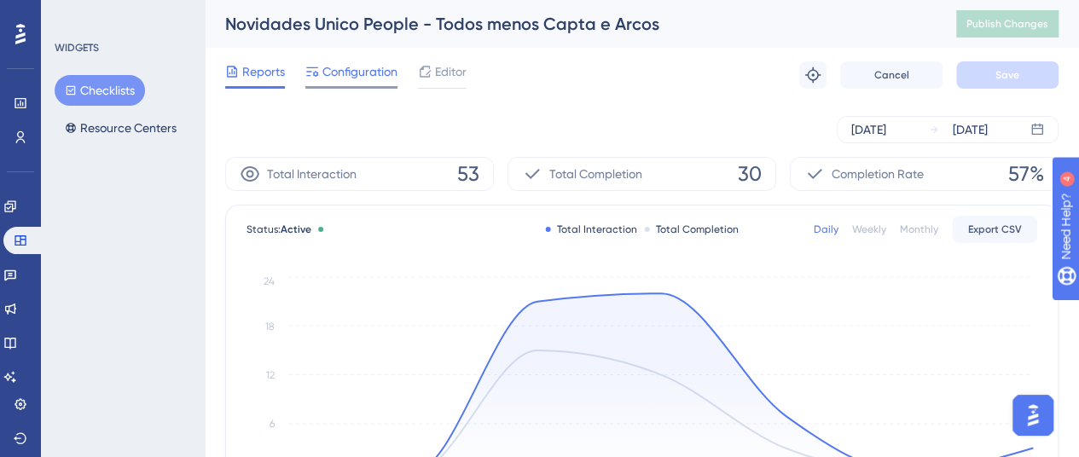
click at [357, 77] on span "Configuration" at bounding box center [359, 71] width 75 height 20
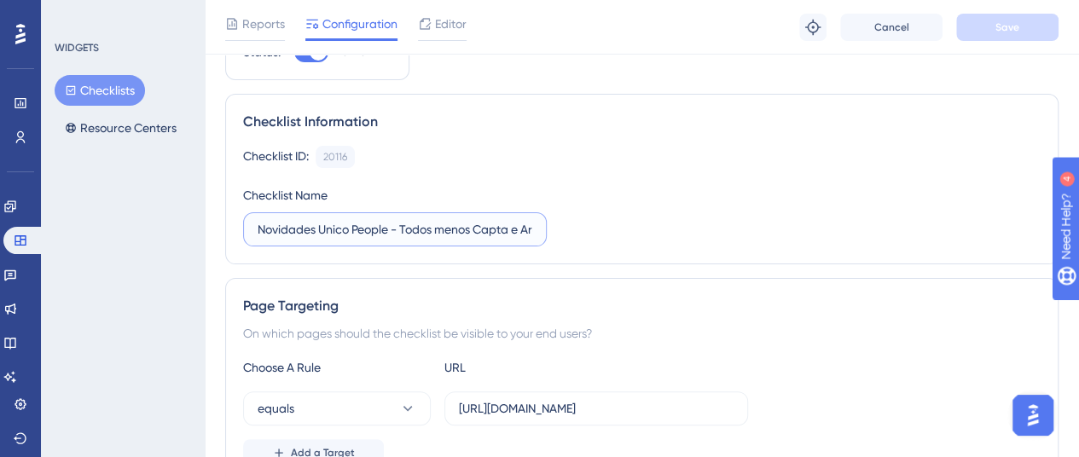
scroll to position [0, 24]
drag, startPoint x: 461, startPoint y: 235, endPoint x: 693, endPoint y: 275, distance: 236.3
click at [764, 230] on div "Checklist ID: 20116 Copy Checklist Name Novidades Unico People - Todos menos Ca…" at bounding box center [641, 196] width 797 height 101
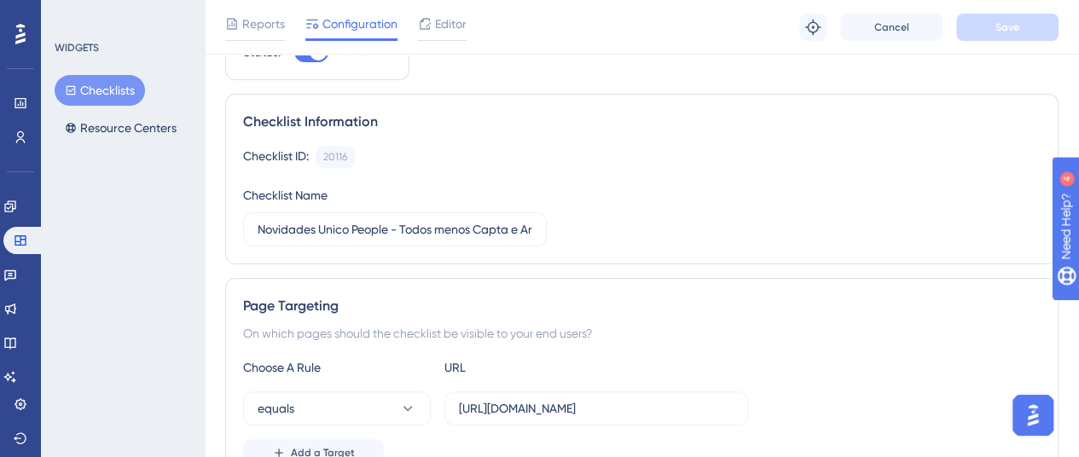
click at [125, 90] on button "Checklists" at bounding box center [100, 90] width 90 height 31
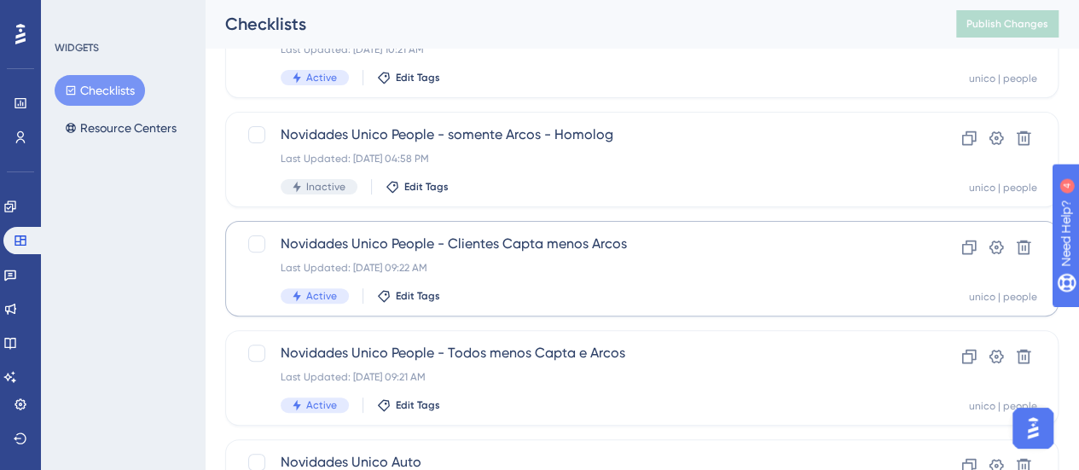
scroll to position [171, 0]
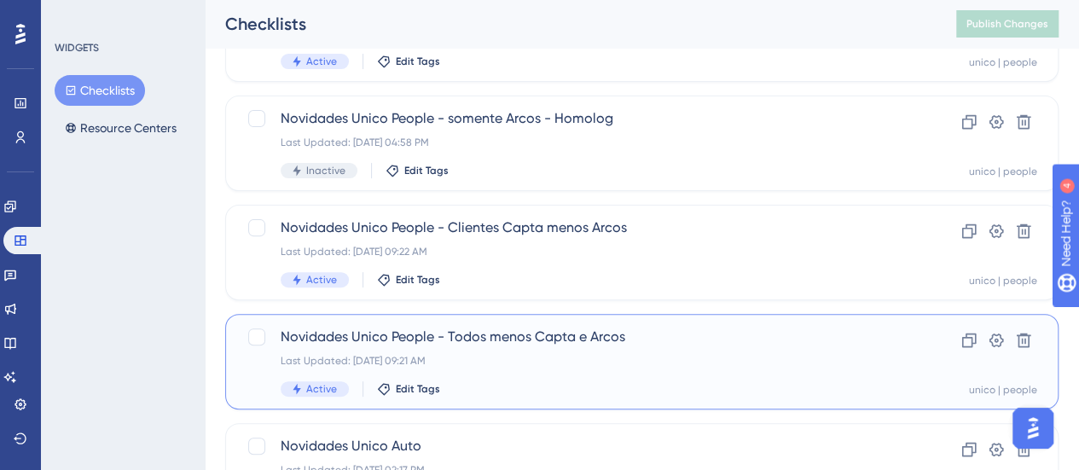
click at [780, 335] on span "Novidades Unico People - Todos menos Capta e Arcos" at bounding box center [574, 337] width 586 height 20
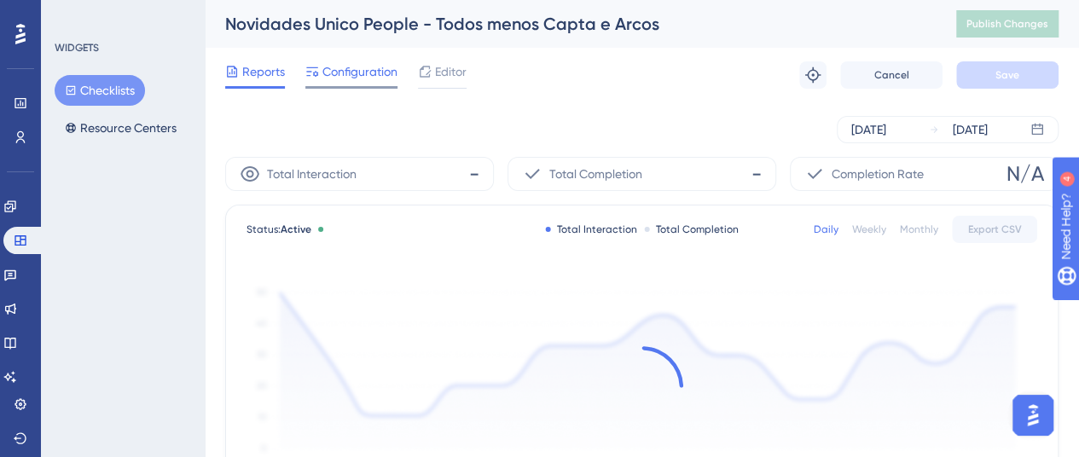
click at [355, 68] on span "Configuration" at bounding box center [359, 71] width 75 height 20
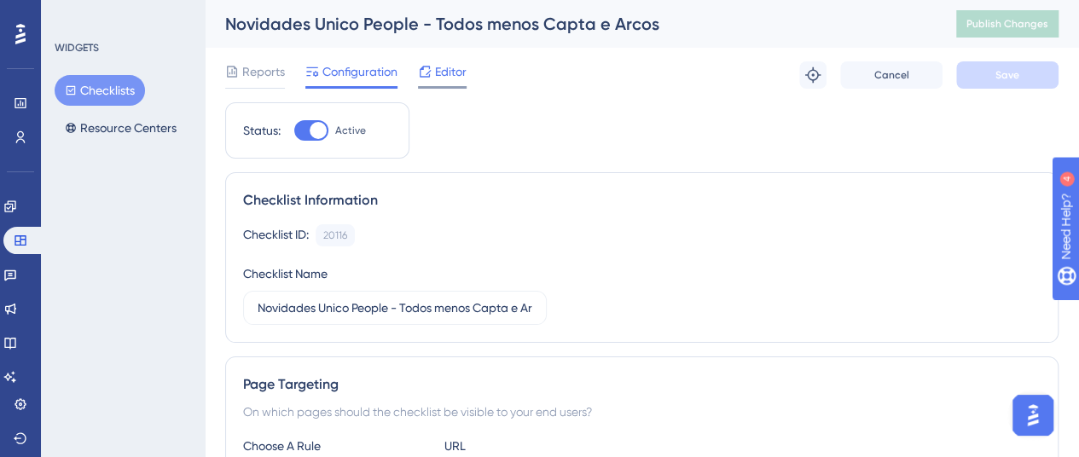
click at [442, 73] on span "Editor" at bounding box center [451, 71] width 32 height 20
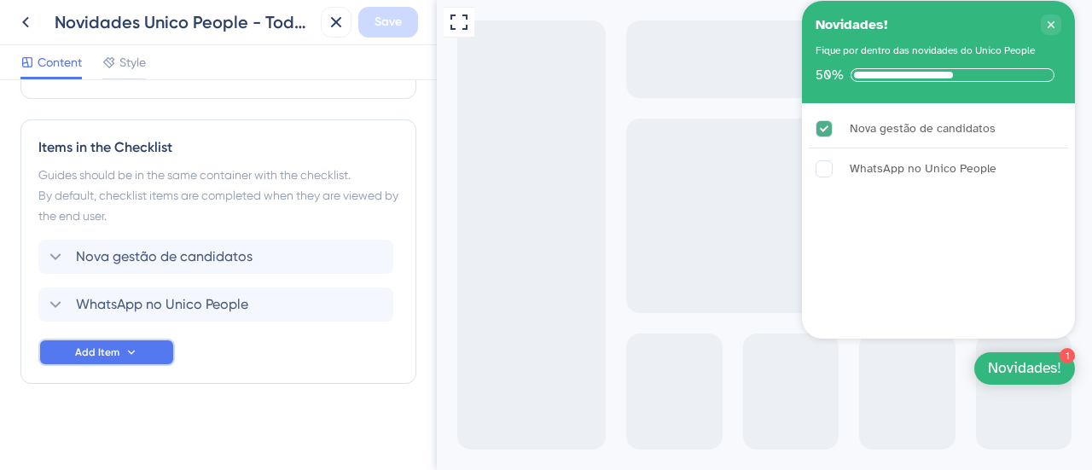
click at [119, 345] on button "Add Item" at bounding box center [106, 352] width 136 height 27
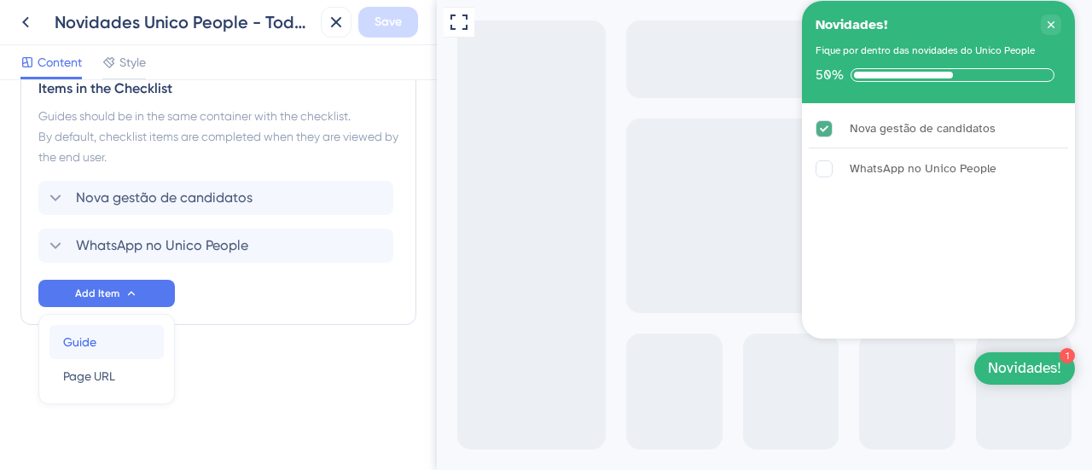
click at [94, 345] on span "Guide" at bounding box center [79, 342] width 33 height 20
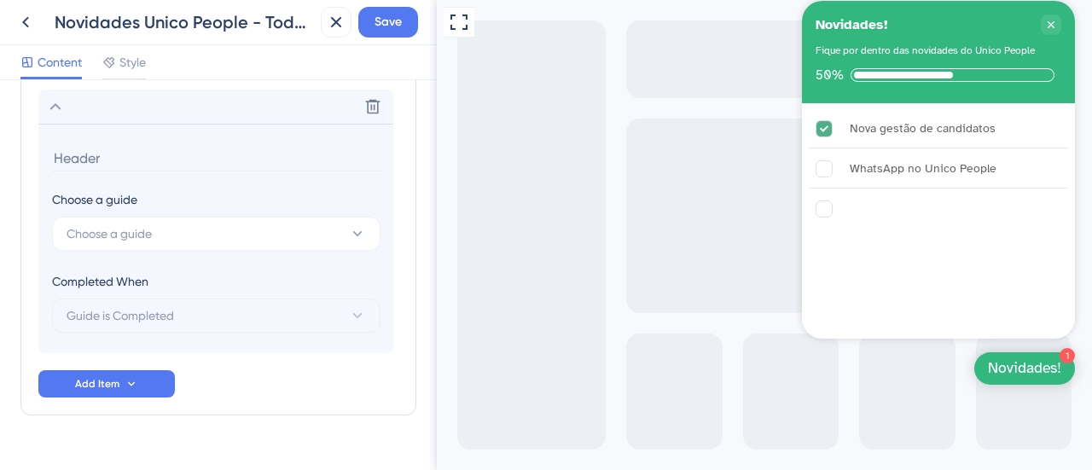
scroll to position [647, 0]
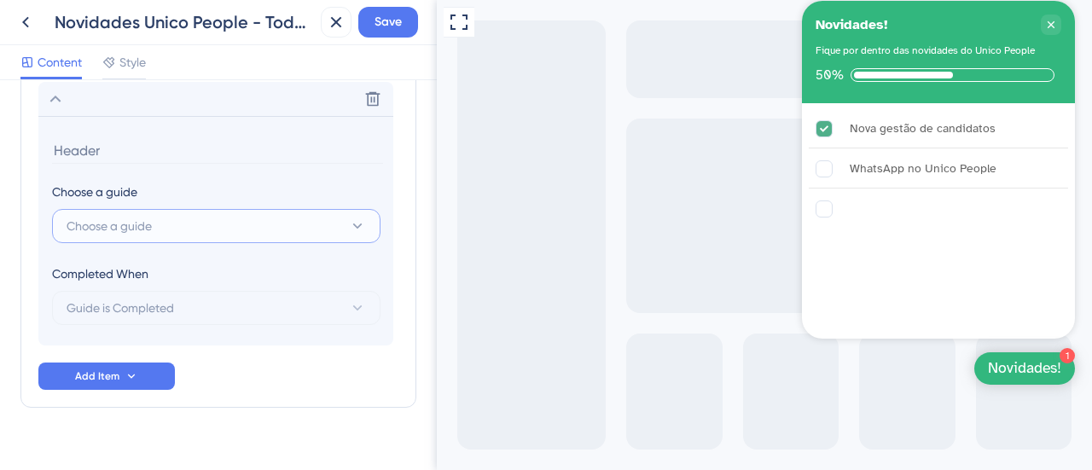
click at [216, 221] on button "Choose a guide" at bounding box center [216, 226] width 328 height 34
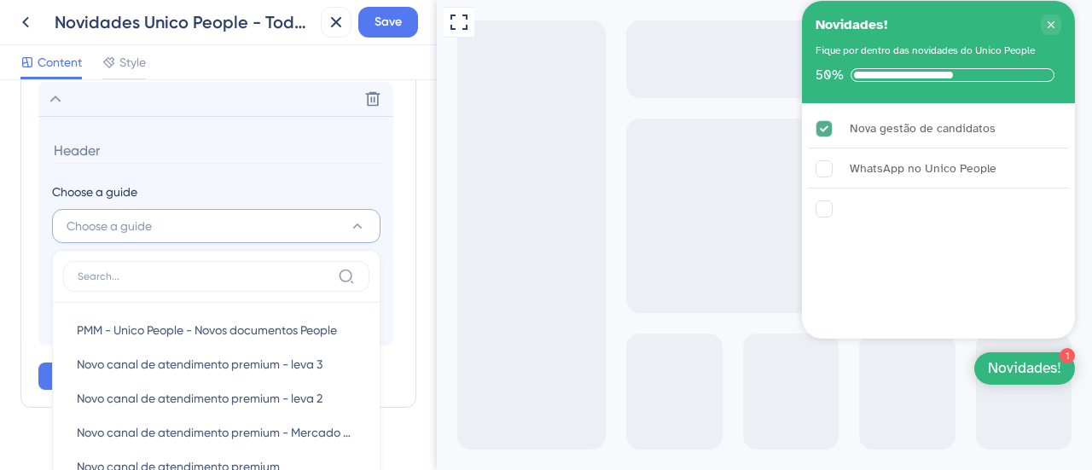
scroll to position [719, 0]
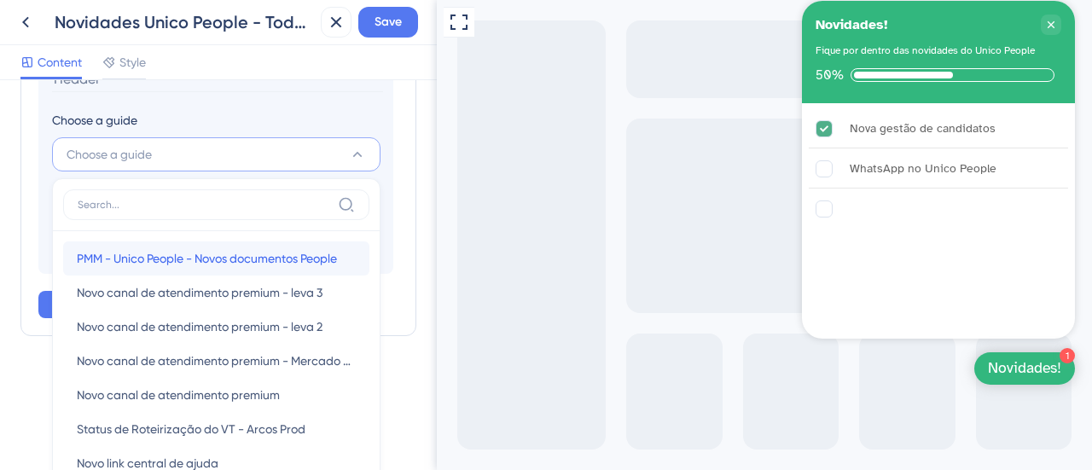
click at [206, 257] on span "PMM - Unico People - Novos documentos People" at bounding box center [207, 258] width 260 height 20
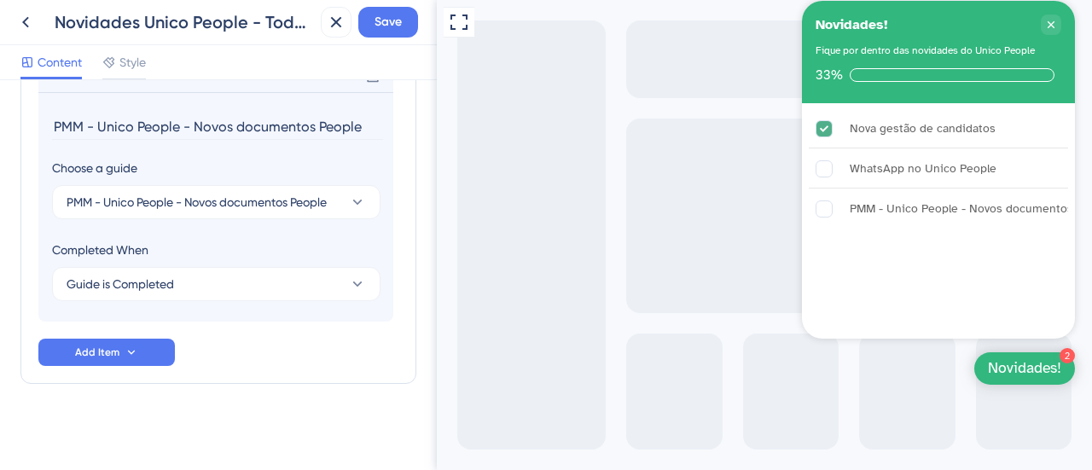
click at [164, 122] on input "PMM - Unico People - Novos documentos People" at bounding box center [217, 126] width 331 height 26
click at [194, 124] on input "PMM - Unico People - Novos documentos People" at bounding box center [217, 126] width 331 height 26
type input "Novos documentos Unico People"
click at [389, 21] on span "Save" at bounding box center [387, 22] width 27 height 20
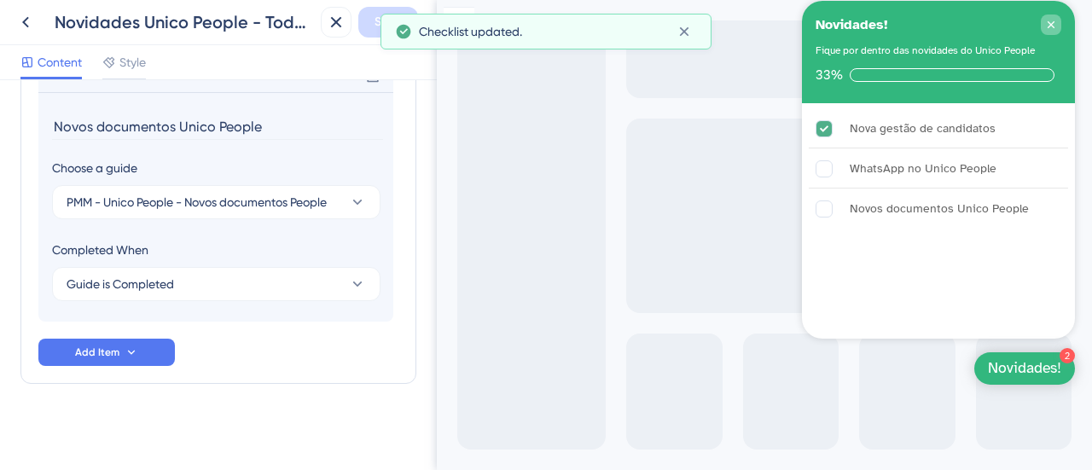
click at [1051, 26] on icon "Close Checklist" at bounding box center [1050, 24] width 7 height 7
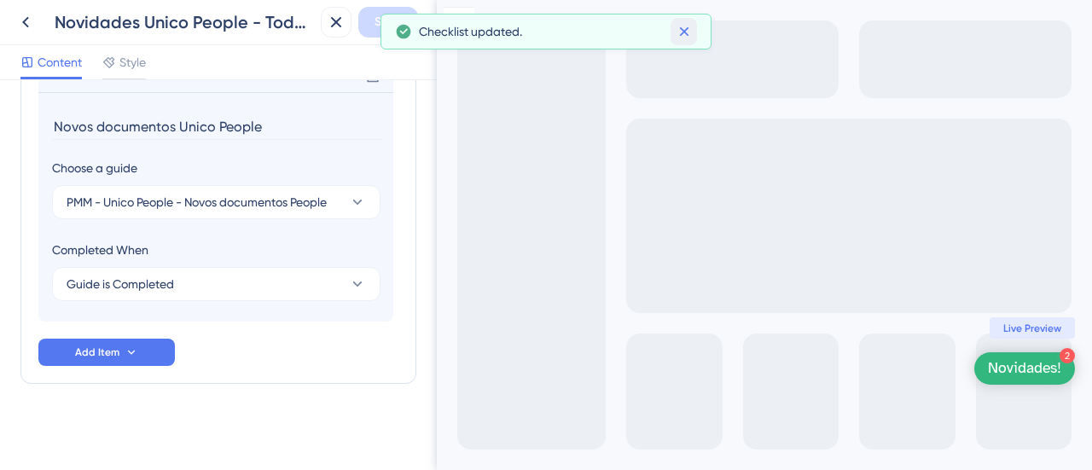
drag, startPoint x: 689, startPoint y: 32, endPoint x: 32, endPoint y: 92, distance: 659.5
click at [689, 32] on icon at bounding box center [684, 31] width 17 height 17
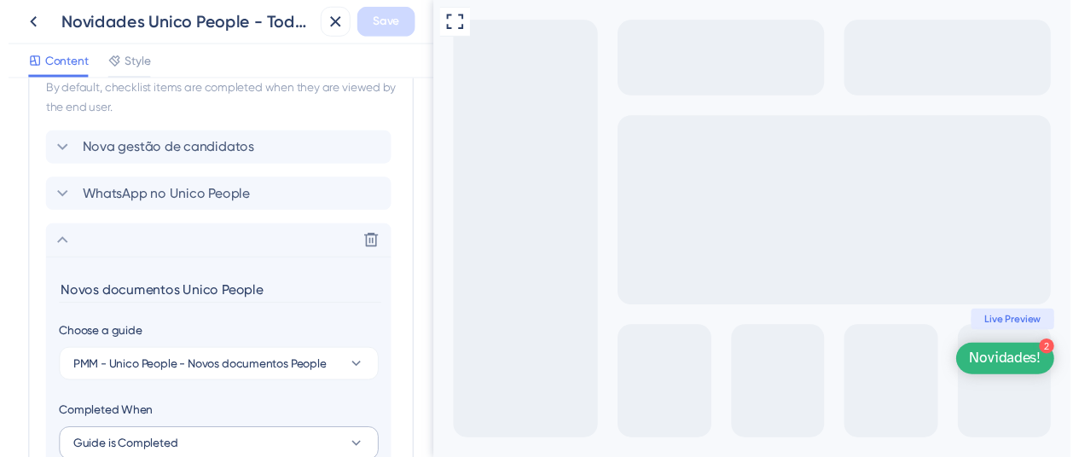
scroll to position [415, 0]
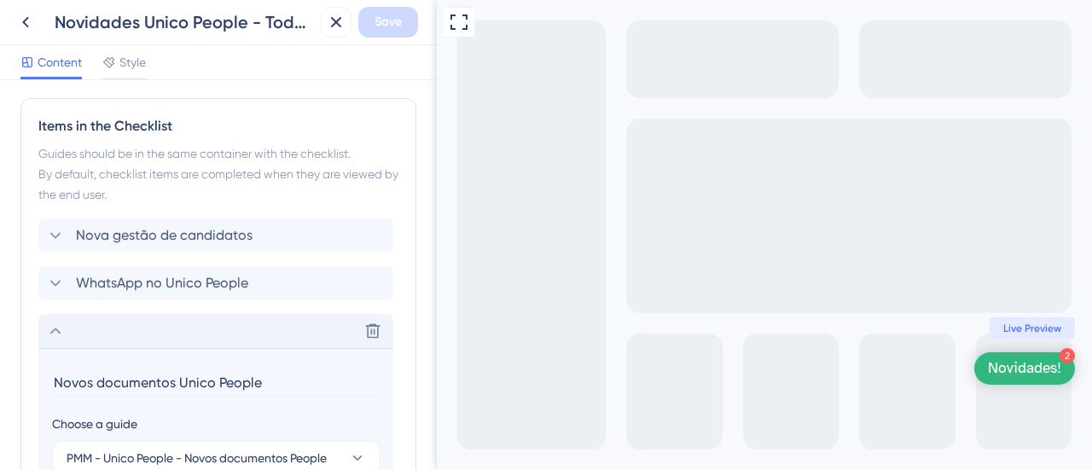
click at [55, 323] on icon at bounding box center [55, 331] width 20 height 20
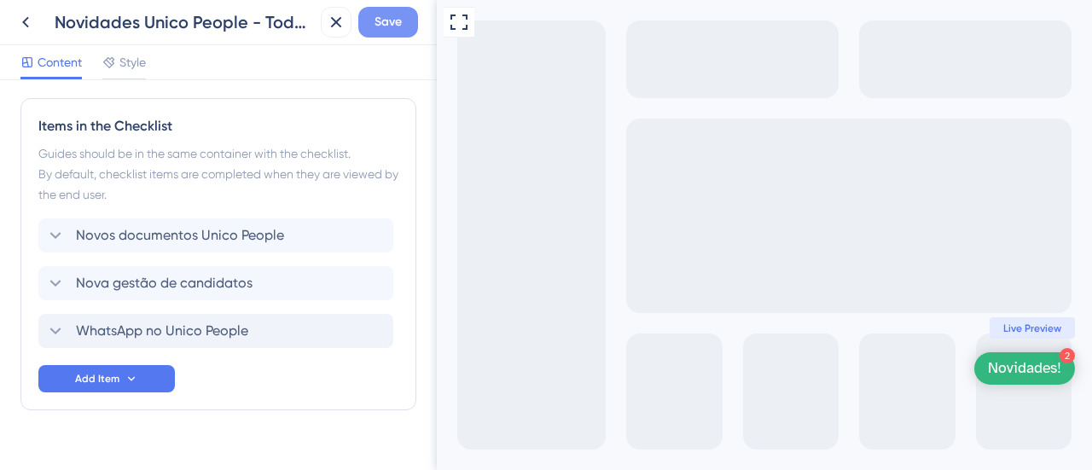
click at [382, 19] on span "Save" at bounding box center [387, 22] width 27 height 20
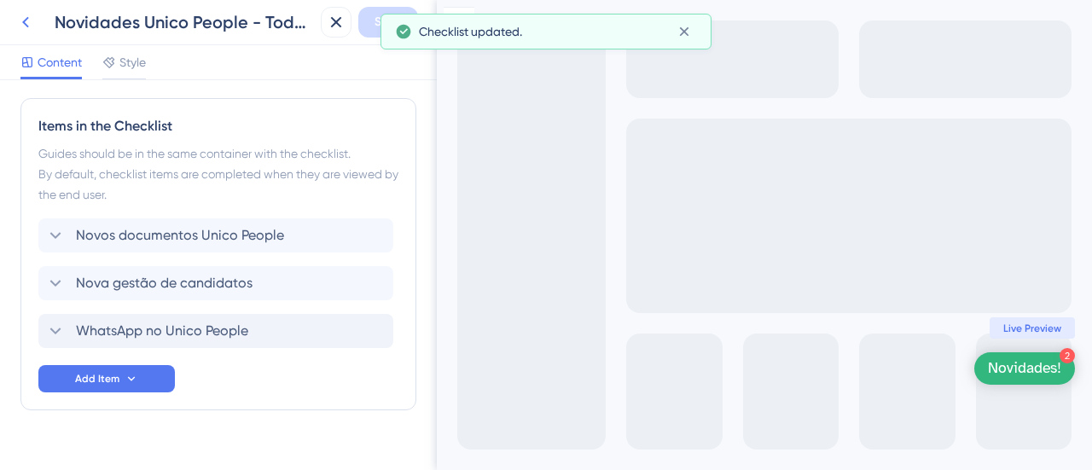
click at [30, 20] on icon at bounding box center [25, 22] width 20 height 20
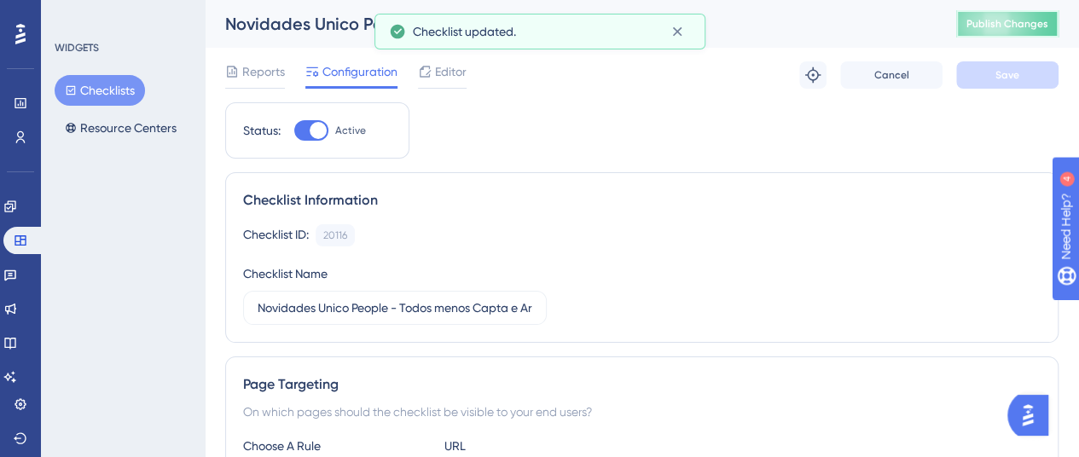
click at [1026, 25] on span "Publish Changes" at bounding box center [1007, 24] width 82 height 14
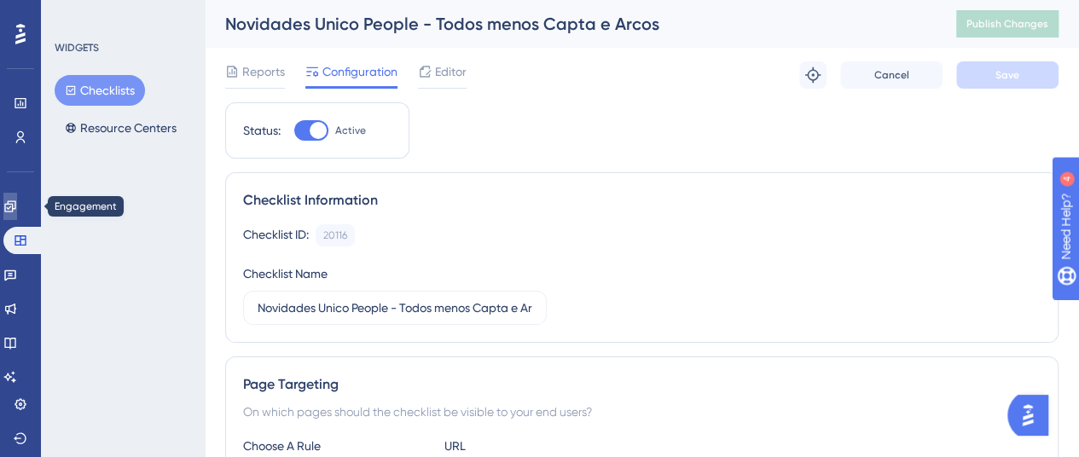
click at [16, 201] on icon at bounding box center [10, 207] width 14 height 14
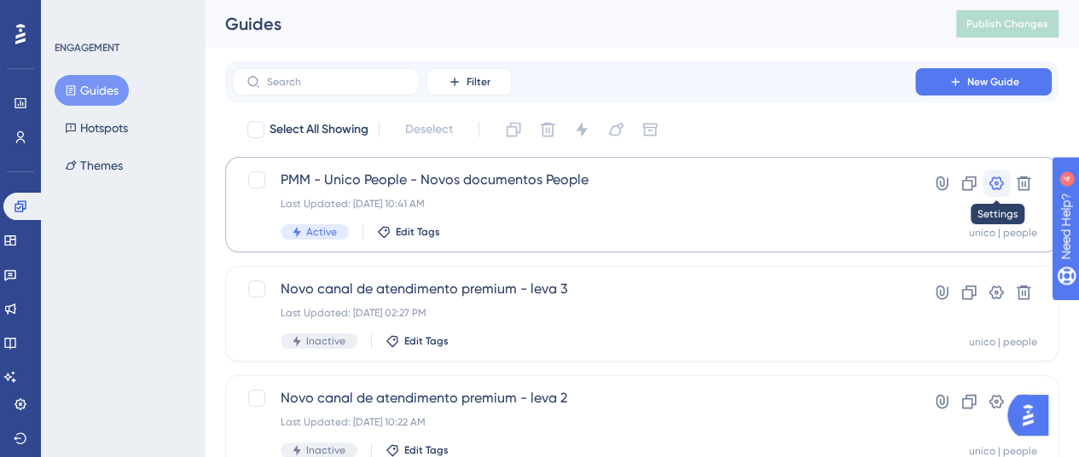
click at [1002, 182] on icon at bounding box center [996, 184] width 14 height 14
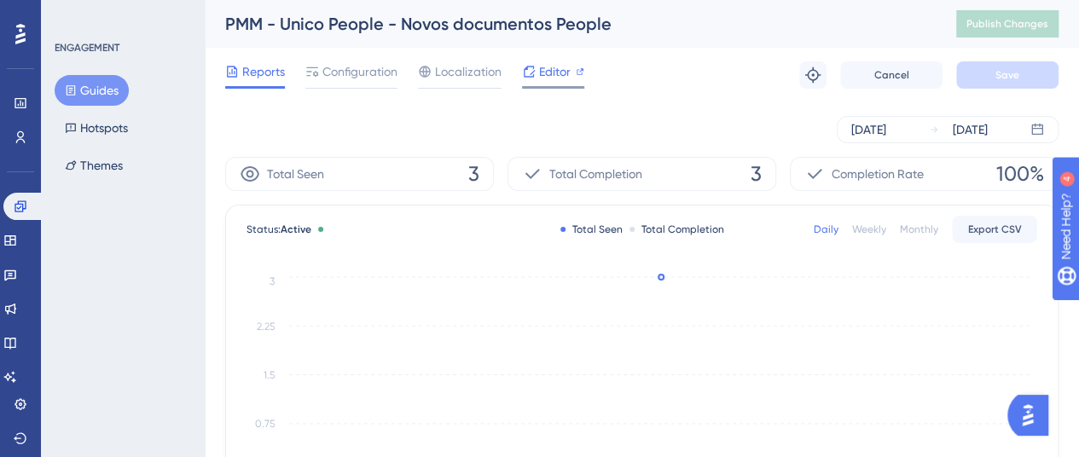
click at [548, 66] on span "Editor" at bounding box center [555, 71] width 32 height 20
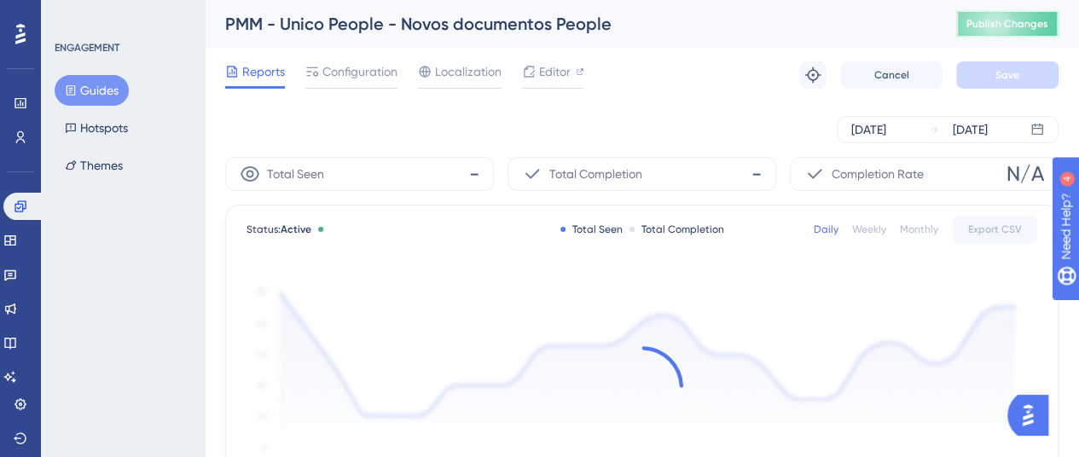
click at [1000, 25] on span "Publish Changes" at bounding box center [1007, 24] width 82 height 14
